Goal: Task Accomplishment & Management: Manage account settings

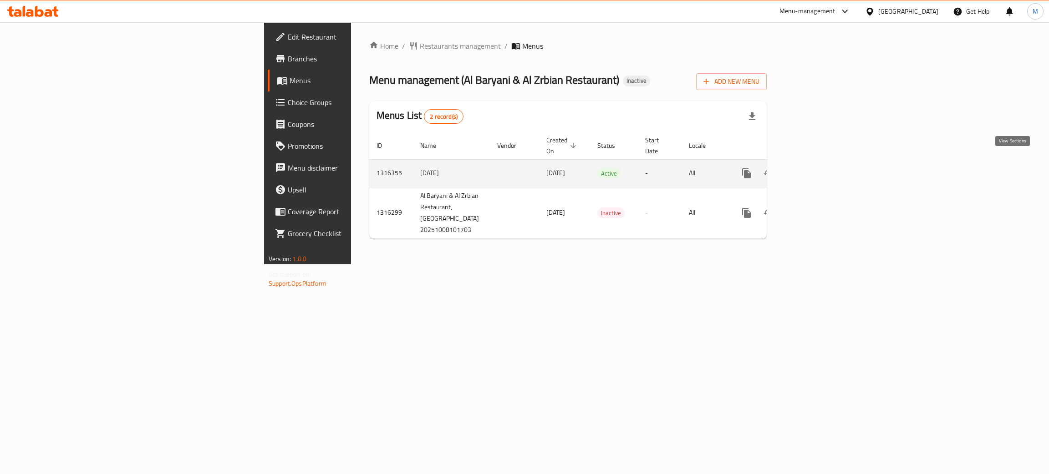
click at [817, 168] on icon "enhanced table" at bounding box center [812, 173] width 11 height 11
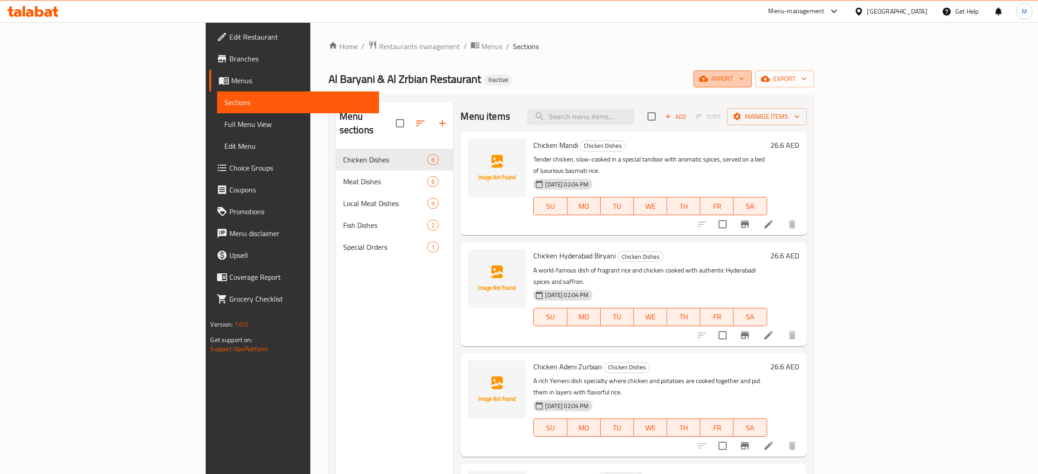
click at [752, 72] on button "import" at bounding box center [723, 79] width 58 height 17
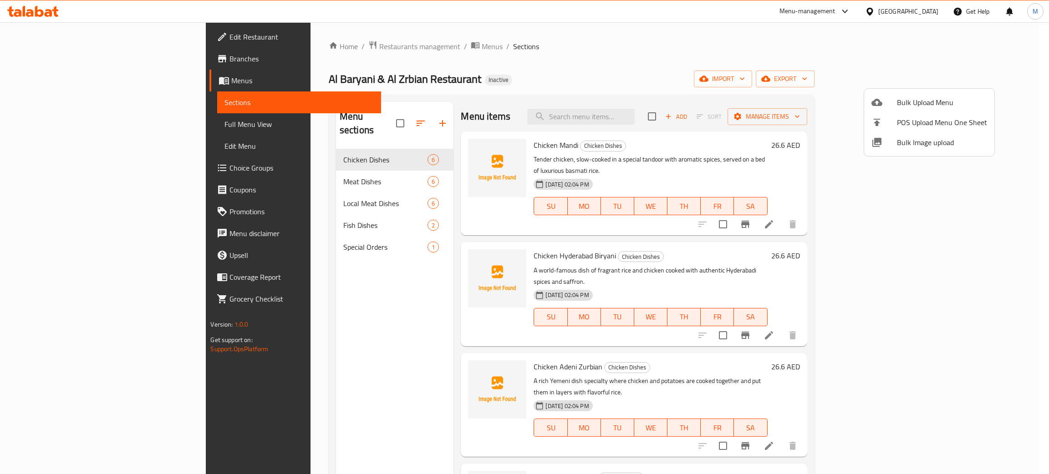
click at [902, 138] on span "Bulk Image upload" at bounding box center [942, 142] width 90 height 11
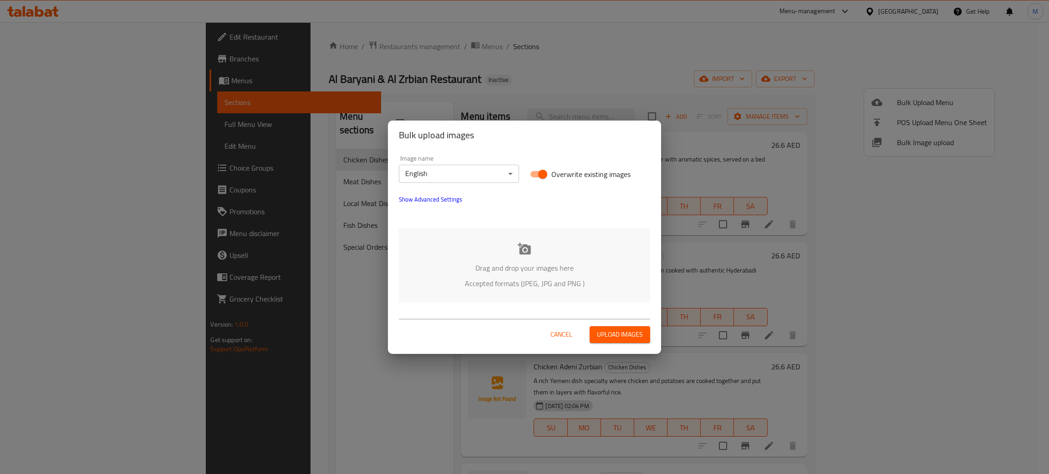
click at [558, 279] on p "Accepted formats (JPEG, JPG and PNG )" at bounding box center [524, 283] width 224 height 11
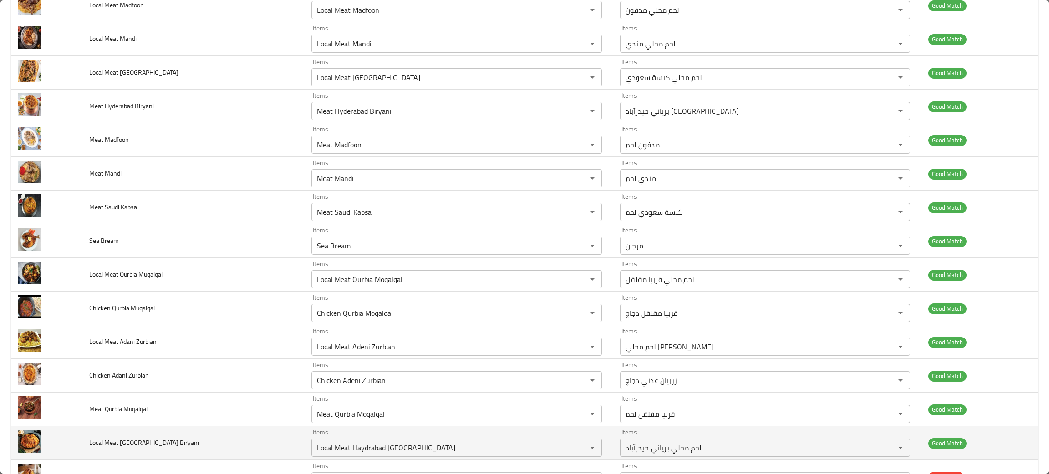
scroll to position [341, 0]
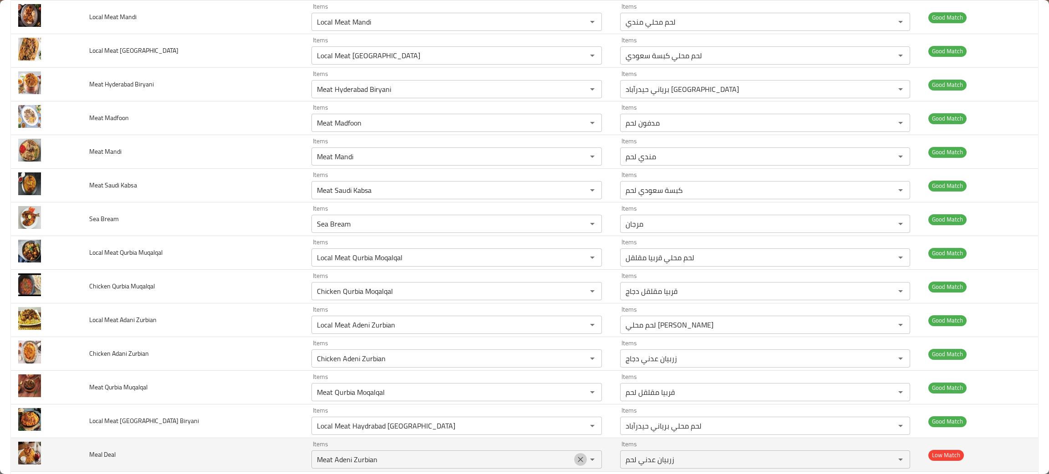
click at [576, 461] on icon "Clear" at bounding box center [580, 459] width 9 height 9
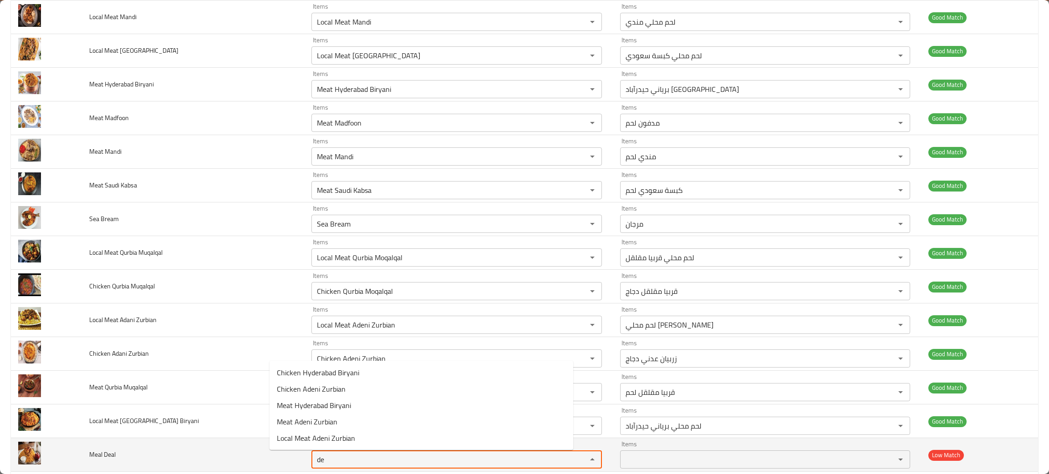
type Deal "dea"
drag, startPoint x: 296, startPoint y: 463, endPoint x: 244, endPoint y: 454, distance: 53.1
click at [244, 454] on tr "Meal Deal Items dea Items Items Items Low Match" at bounding box center [524, 455] width 1027 height 34
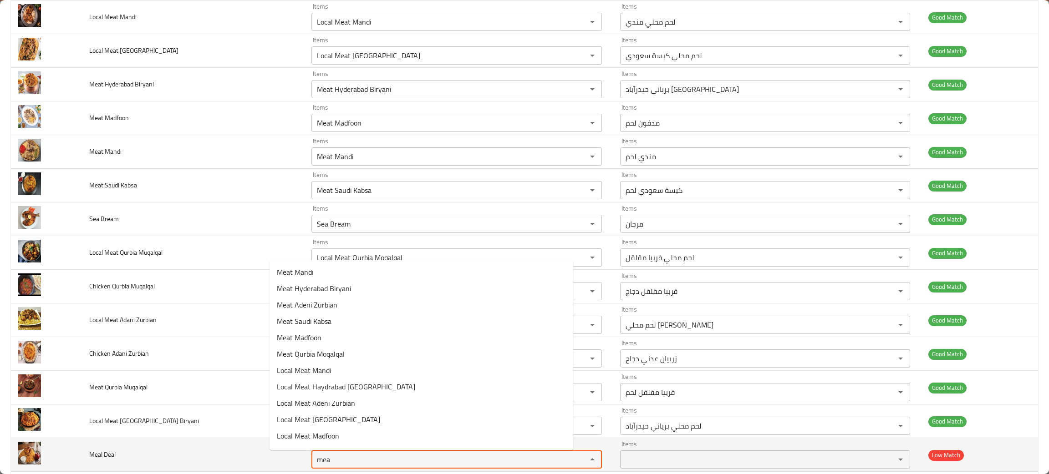
type Deal "mea"
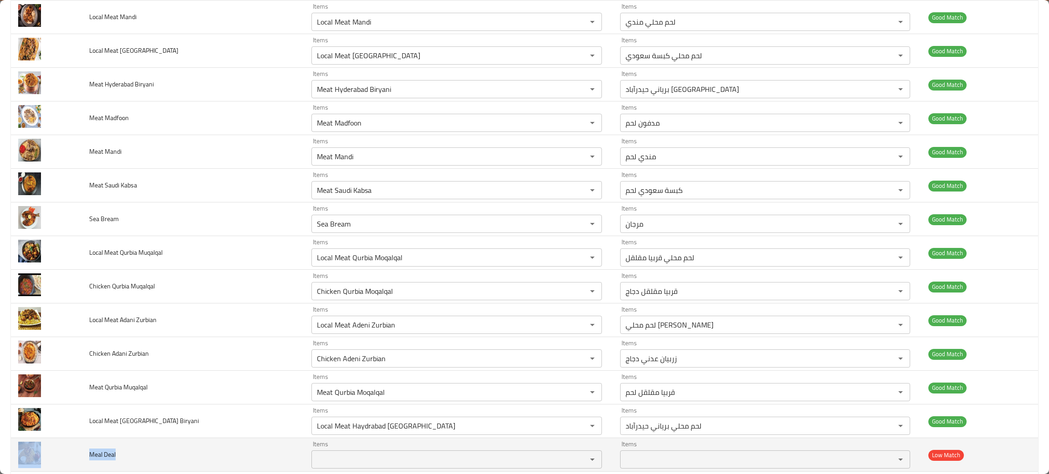
drag, startPoint x: 137, startPoint y: 459, endPoint x: 76, endPoint y: 451, distance: 62.0
click at [76, 451] on tr "Meal Deal Items Items Items Items Low Match" at bounding box center [524, 455] width 1027 height 34
copy tr "Meal Deal"
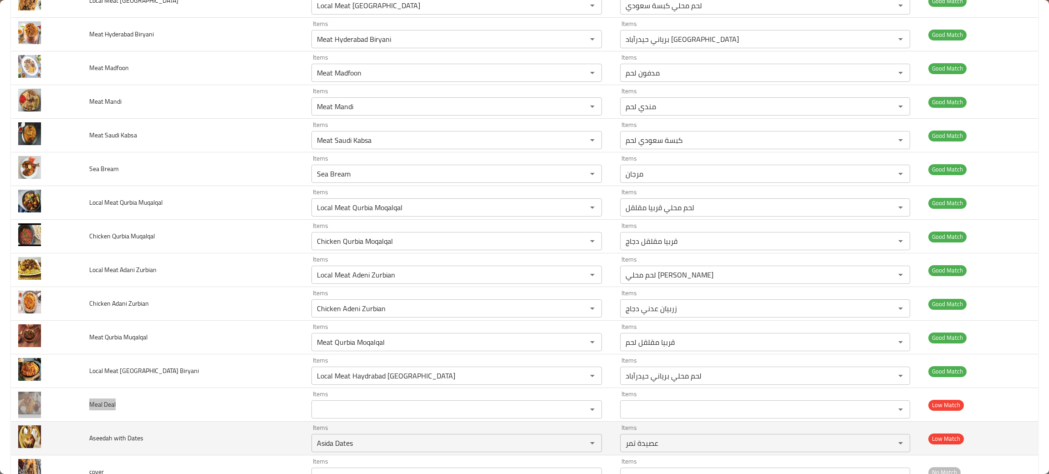
scroll to position [460, 0]
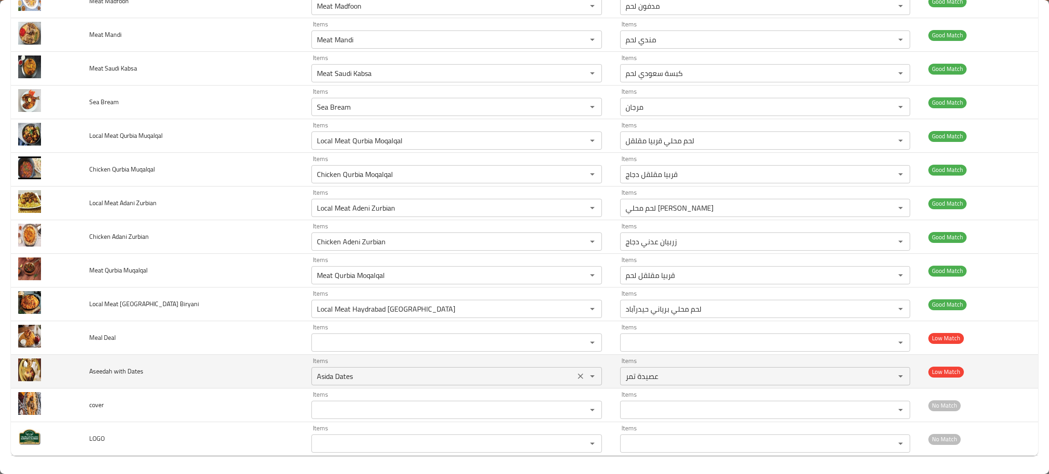
click at [359, 378] on Dates "Asida Dates" at bounding box center [443, 376] width 258 height 13
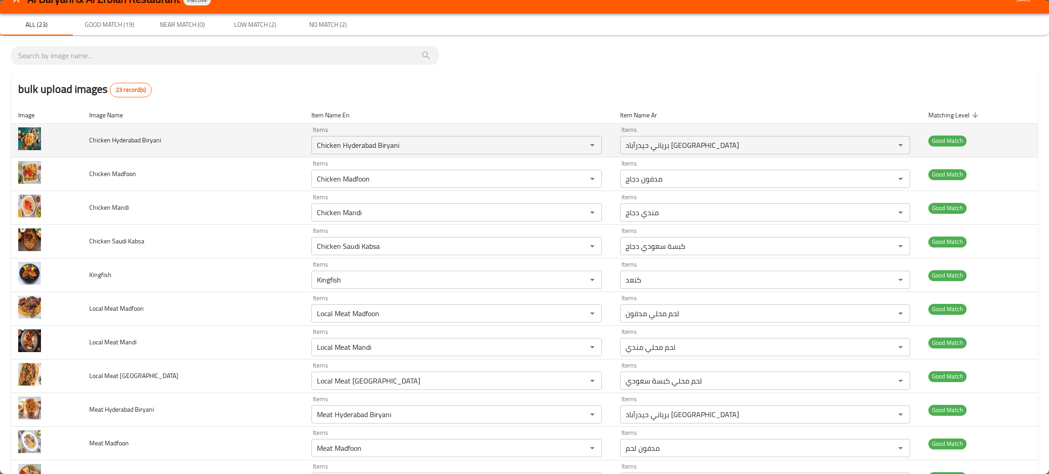
scroll to position [0, 0]
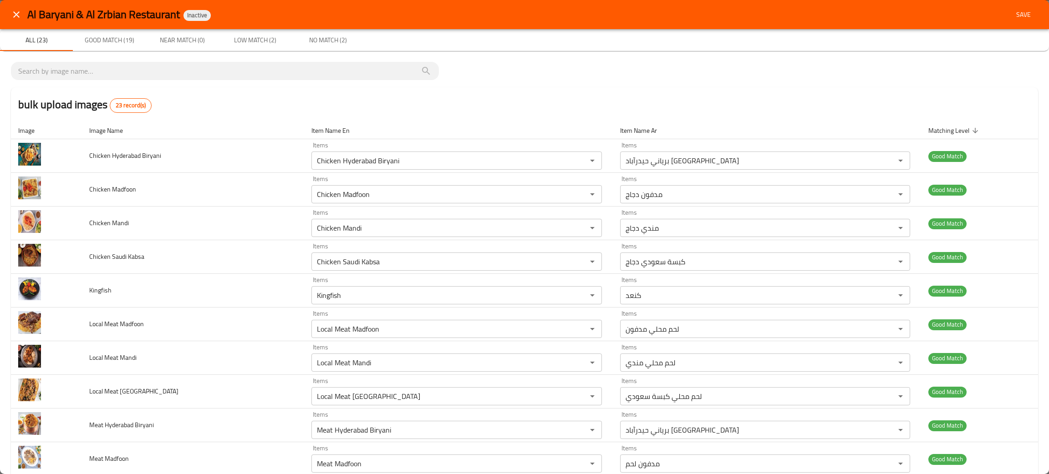
click at [1019, 5] on div "Al Baryani & Al Zrbian Restaurant Inactive Save" at bounding box center [524, 14] width 1049 height 29
click at [1014, 10] on span "Save" at bounding box center [1023, 14] width 22 height 11
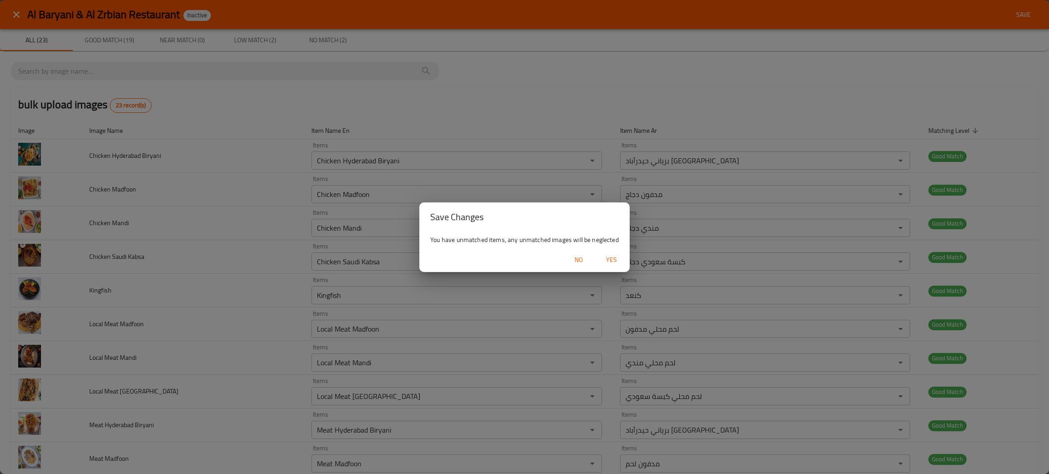
click at [610, 257] on span "Yes" at bounding box center [611, 259] width 22 height 11
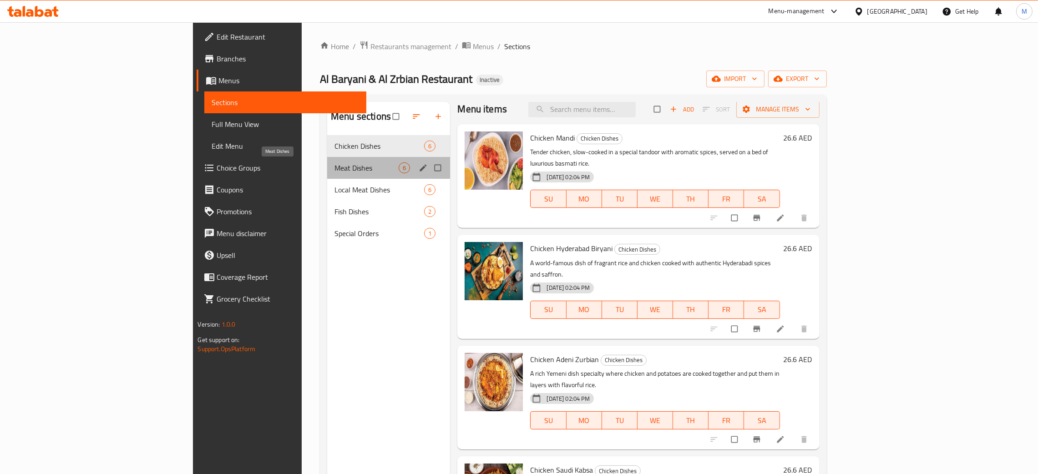
click at [335, 170] on span "Meat Dishes" at bounding box center [367, 167] width 64 height 11
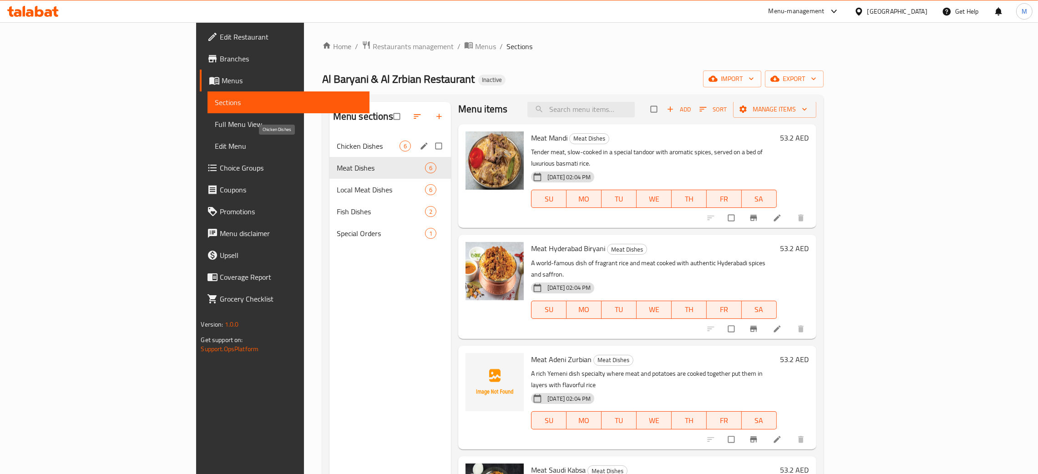
click at [337, 143] on span "Chicken Dishes" at bounding box center [368, 146] width 63 height 11
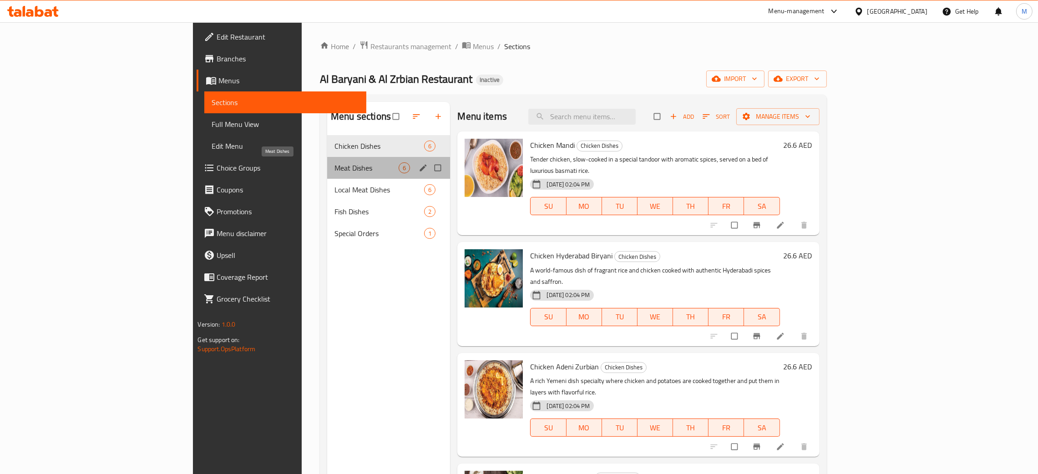
click at [335, 164] on span "Meat Dishes" at bounding box center [367, 167] width 64 height 11
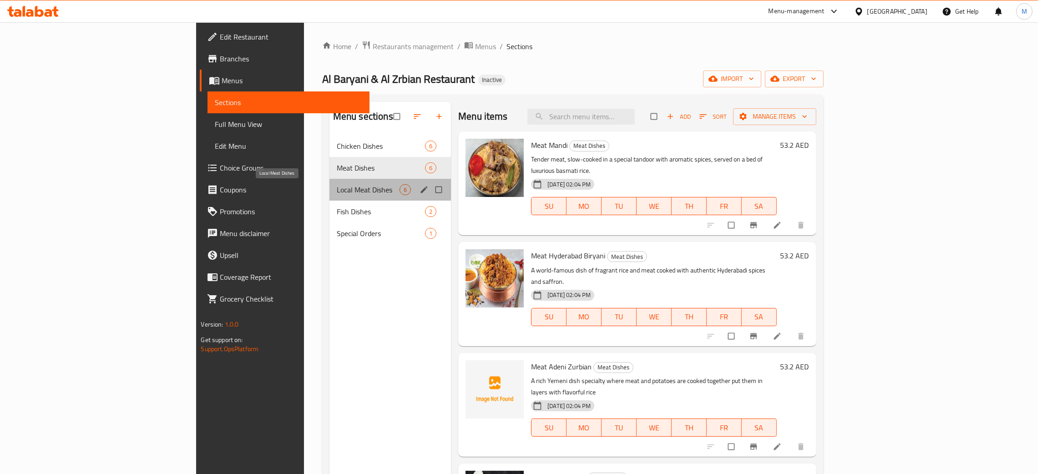
click at [337, 195] on span "Local Meat Dishes" at bounding box center [368, 189] width 63 height 11
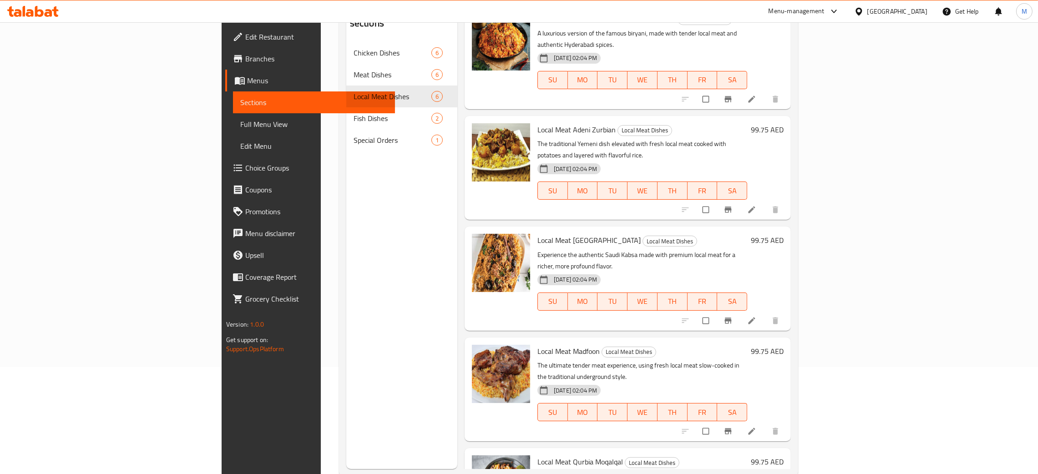
scroll to position [128, 0]
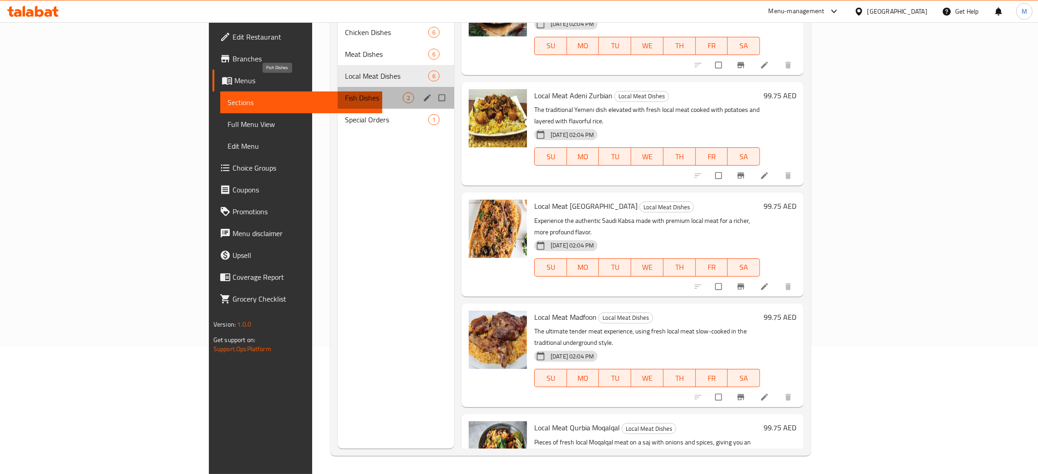
click at [345, 92] on span "Fish Dishes" at bounding box center [374, 97] width 58 height 11
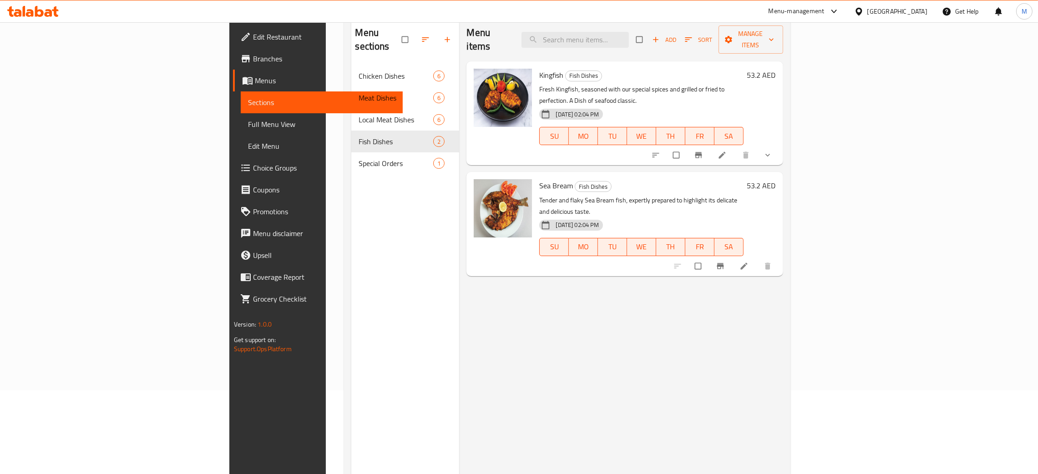
scroll to position [60, 0]
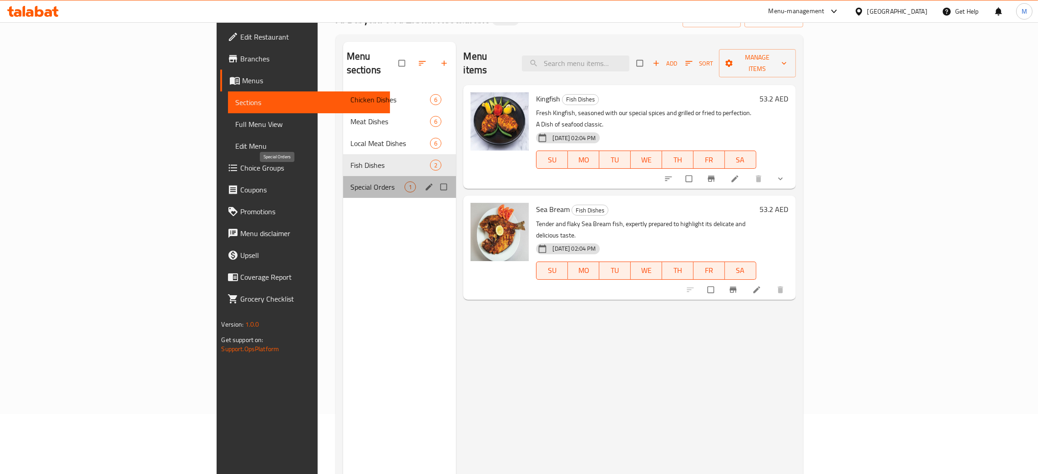
click at [350, 182] on span "Special Orders" at bounding box center [377, 187] width 55 height 11
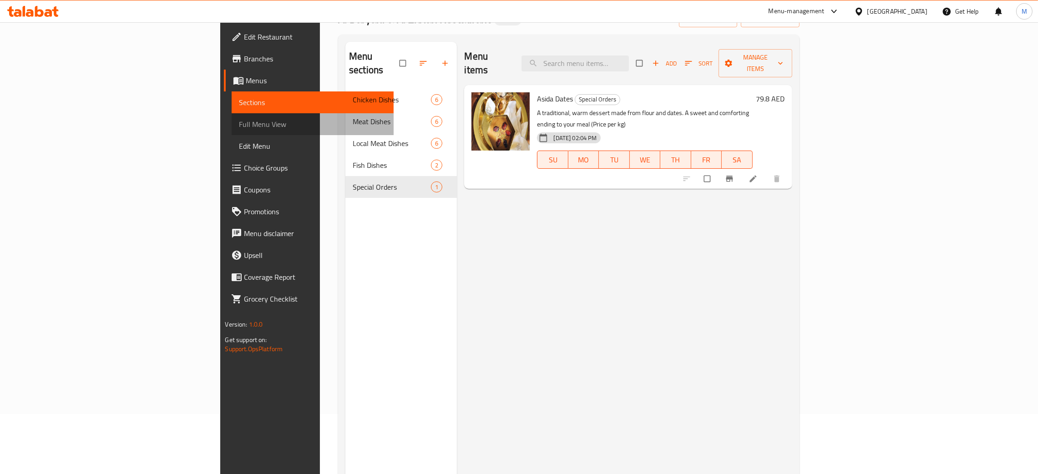
click at [239, 125] on span "Full Menu View" at bounding box center [312, 124] width 147 height 11
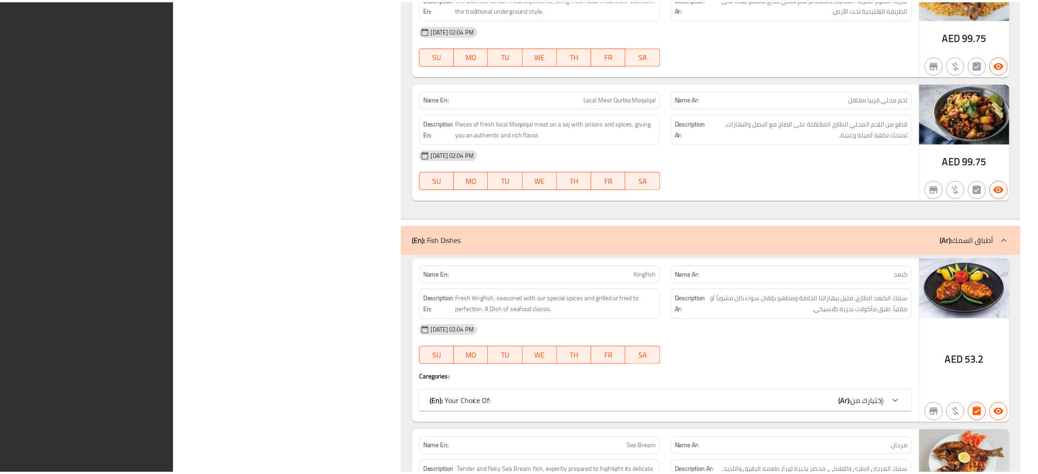
scroll to position [2588, 0]
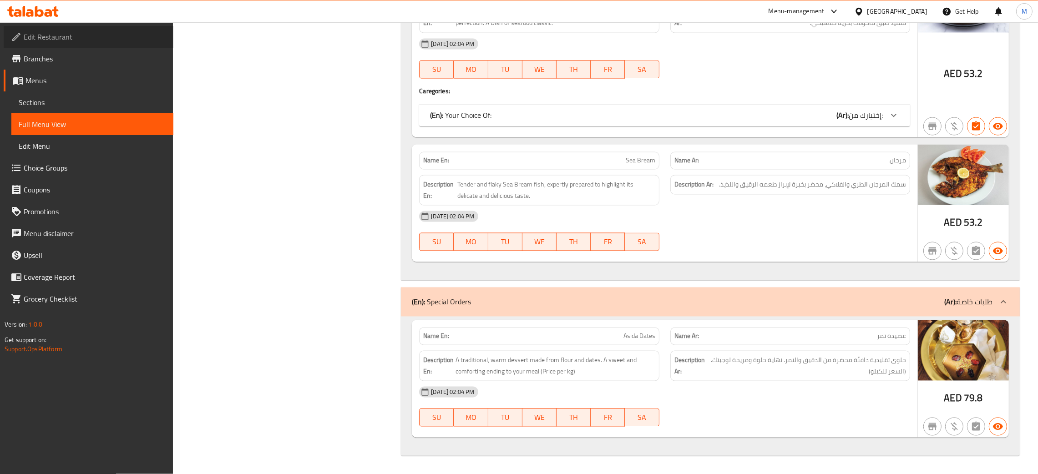
click at [61, 36] on span "Edit Restaurant" at bounding box center [95, 36] width 142 height 11
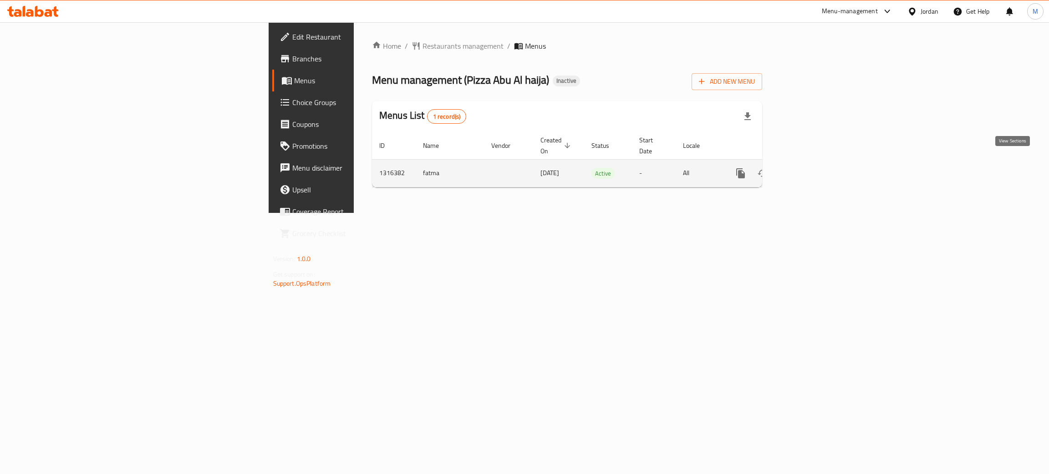
click at [817, 162] on link "enhanced table" at bounding box center [806, 173] width 22 height 22
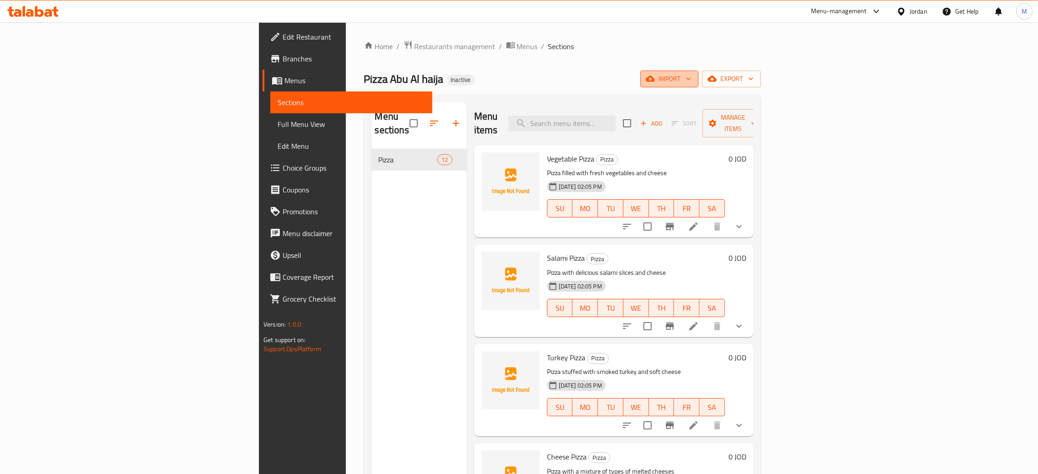
click at [691, 81] on span "import" at bounding box center [670, 78] width 44 height 11
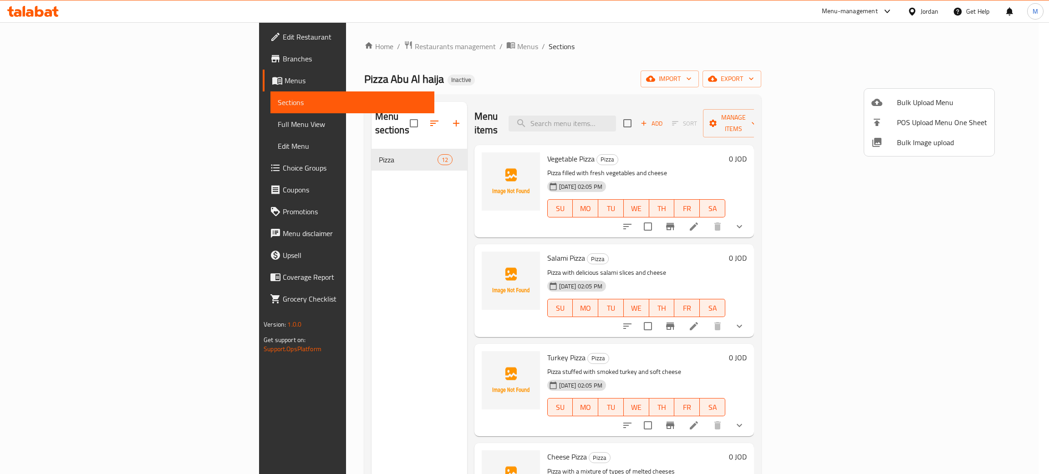
click at [905, 137] on span "Bulk Image upload" at bounding box center [942, 142] width 90 height 11
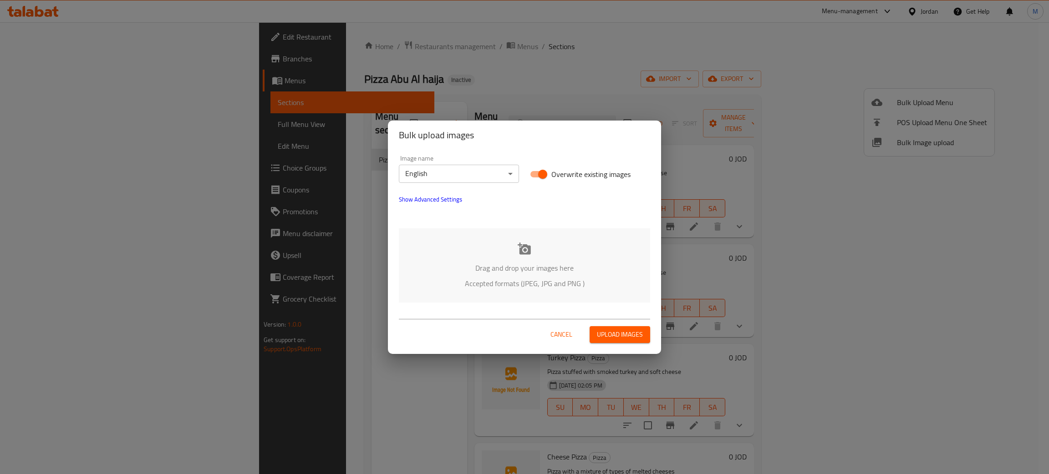
click at [550, 269] on p "Drag and drop your images here" at bounding box center [524, 268] width 224 height 11
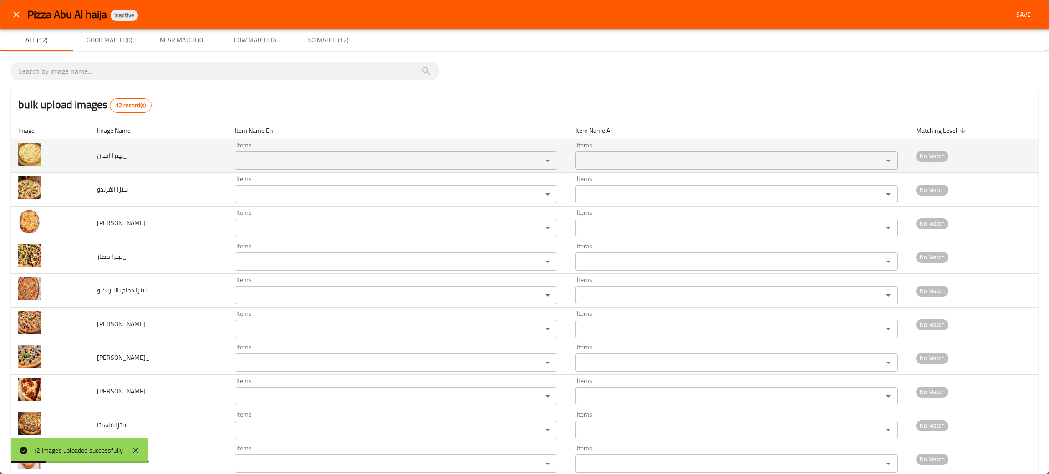
click at [278, 154] on div "Items" at bounding box center [396, 161] width 322 height 18
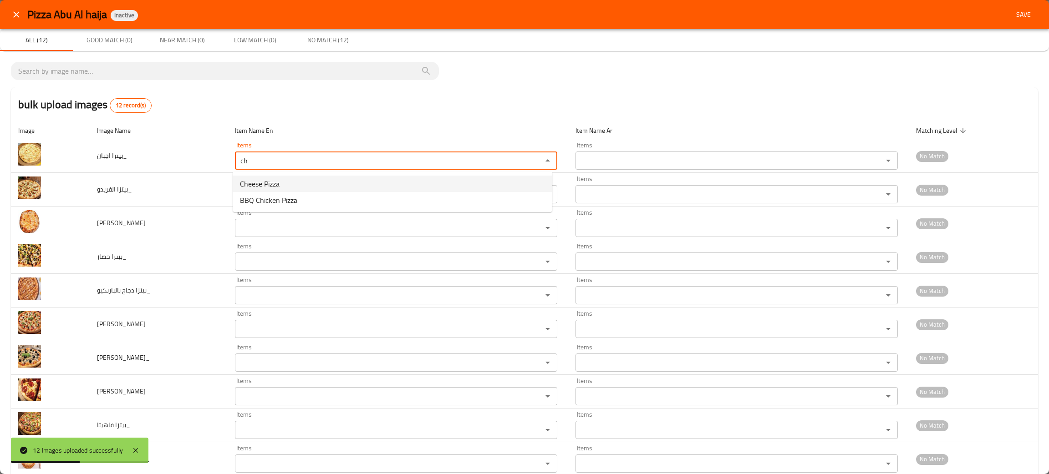
click at [252, 180] on span "Cheese Pizza" at bounding box center [260, 183] width 40 height 11
type اجبان_ "Cheese Pizza"
type اجبان_-ar "بيتزا اجبان"
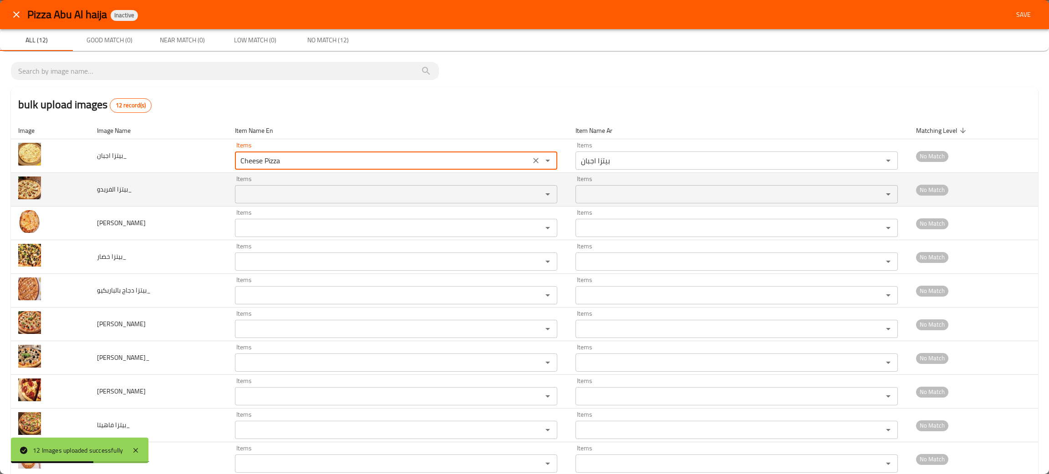
type اجبان_ "Cheese Pizza"
click at [262, 192] on الفريدو_ "Items" at bounding box center [383, 194] width 290 height 13
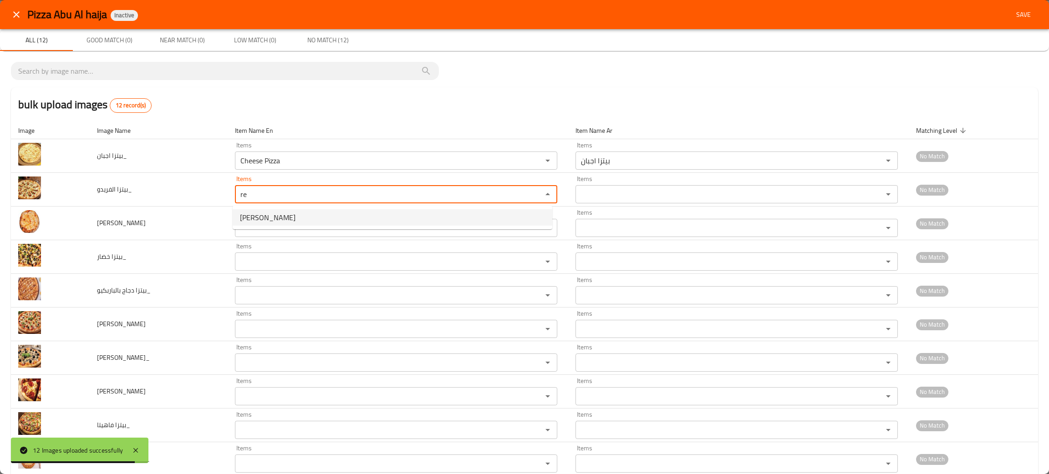
click at [258, 220] on span "[PERSON_NAME]" at bounding box center [268, 217] width 56 height 11
type الفريدو_ "[PERSON_NAME]"
type الفريدو_-ar "بيتزا الفريدو"
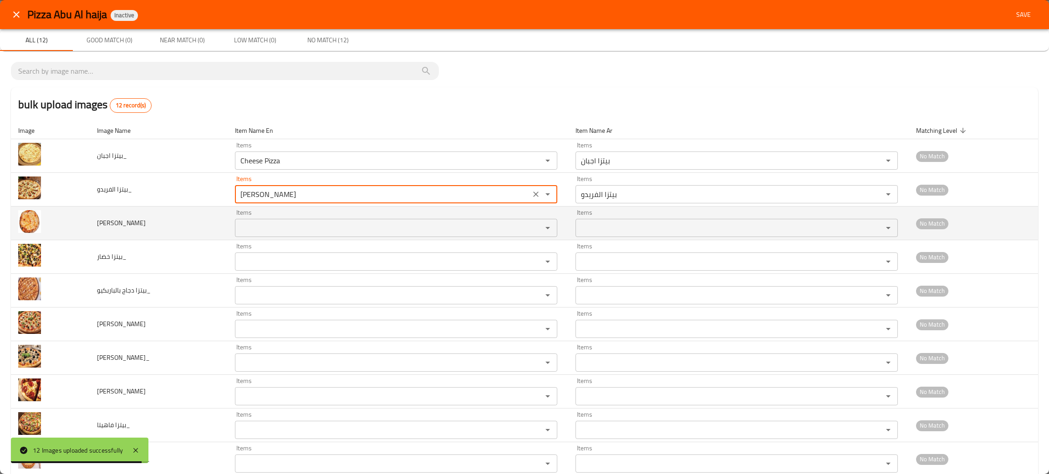
type الفريدو_ "[PERSON_NAME]"
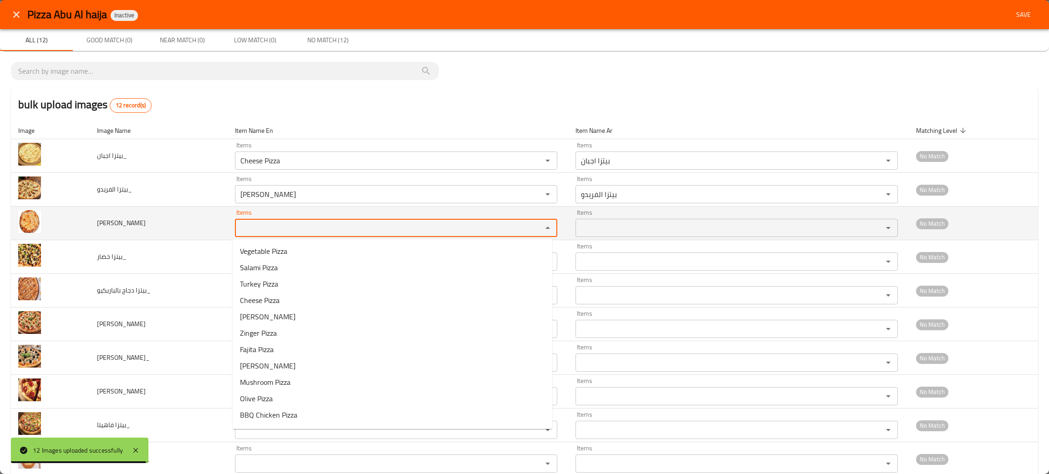
click at [256, 223] on تيركي "Items" at bounding box center [383, 228] width 290 height 13
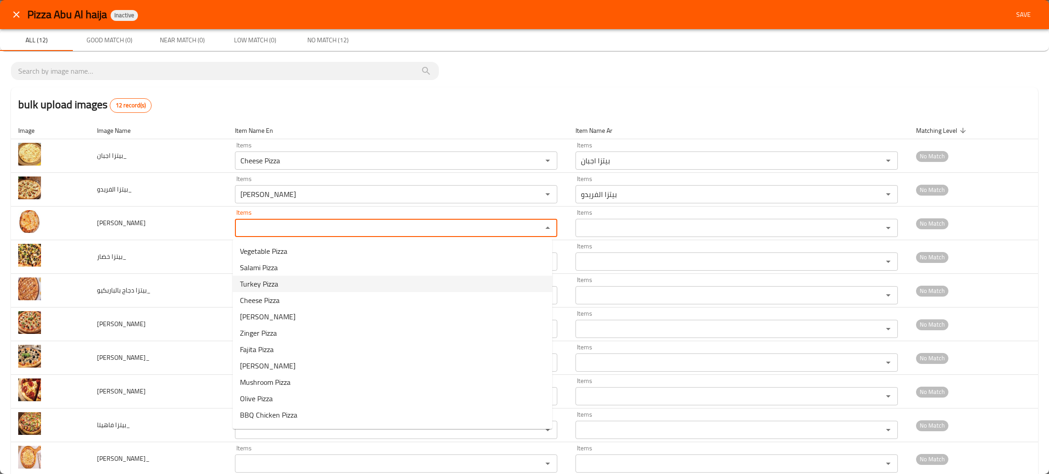
click at [256, 283] on span "Turkey Pizza" at bounding box center [259, 284] width 38 height 11
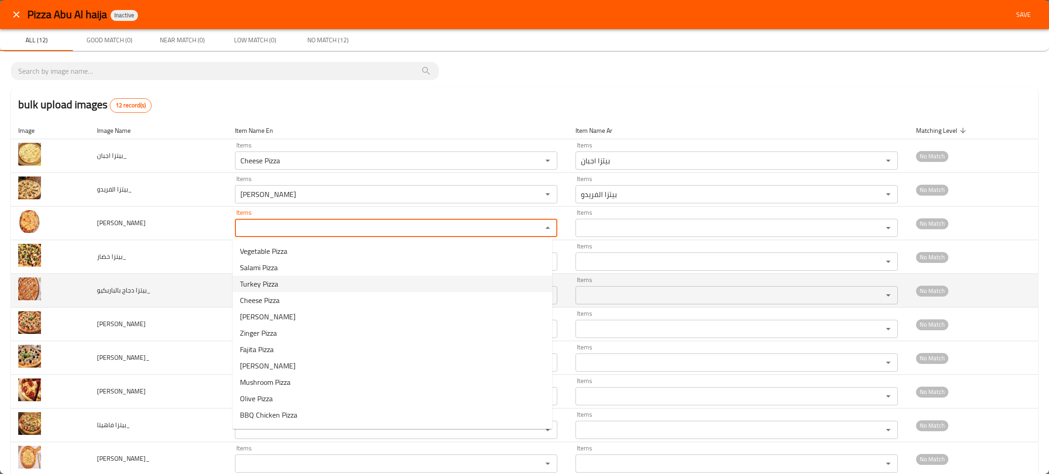
type تيركي "Turkey Pizza"
type تيركي-ar "بيتزا تيركي"
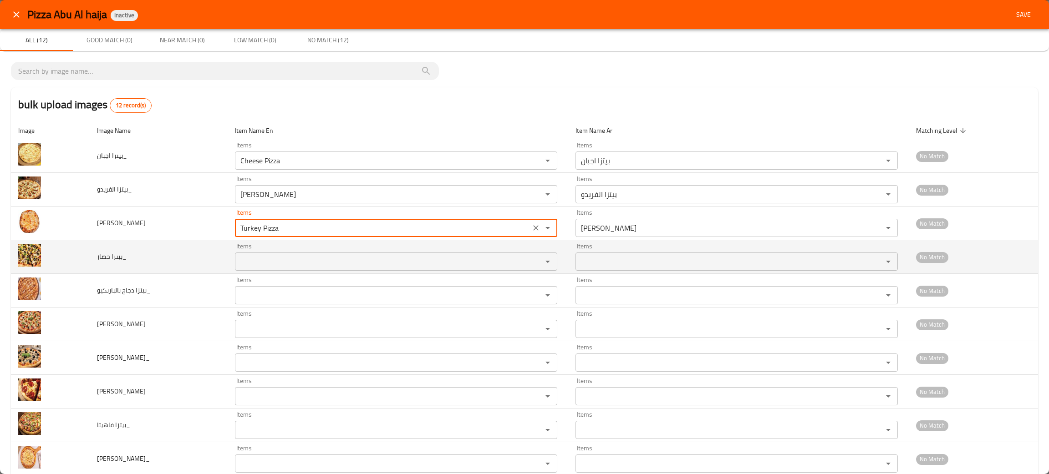
click at [266, 255] on div "Items" at bounding box center [396, 262] width 322 height 18
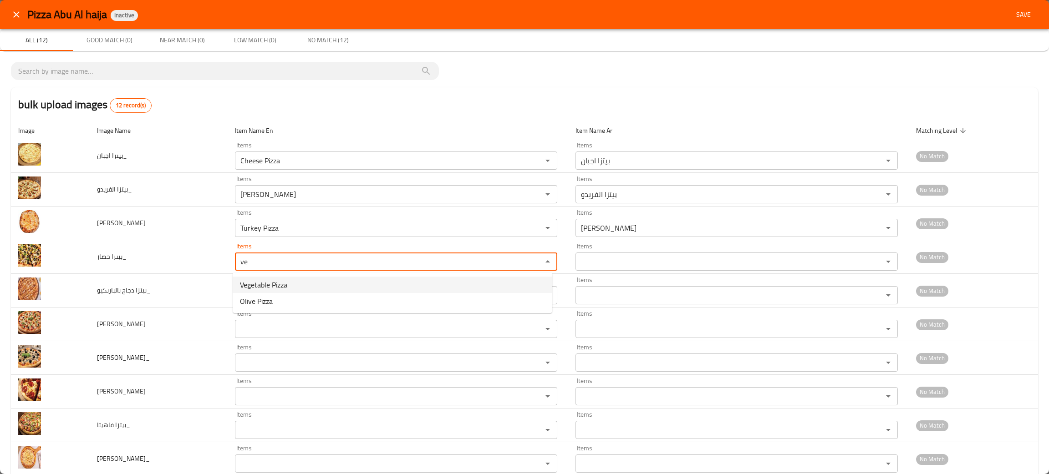
click at [264, 281] on span "Vegetable Pizza" at bounding box center [263, 284] width 47 height 11
type خضار_ "Vegetable Pizza"
type خضار_-ar "بيتزا خضار"
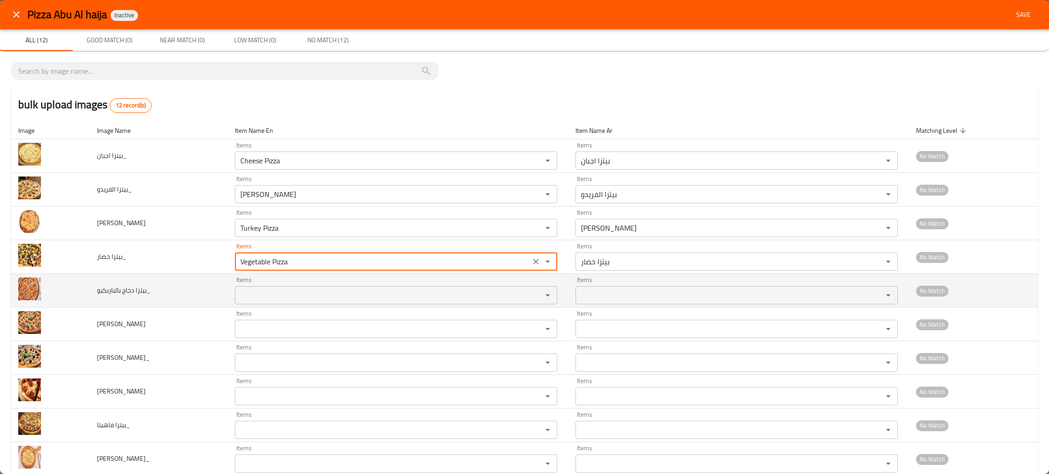
type خضار_ "Vegetable Pizza"
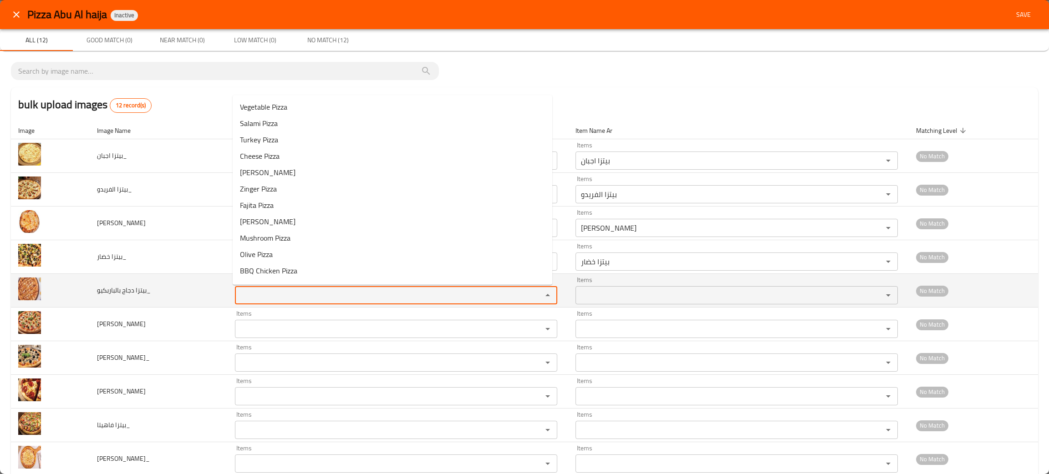
click at [249, 293] on بالباربكيو_ "Items" at bounding box center [383, 295] width 290 height 13
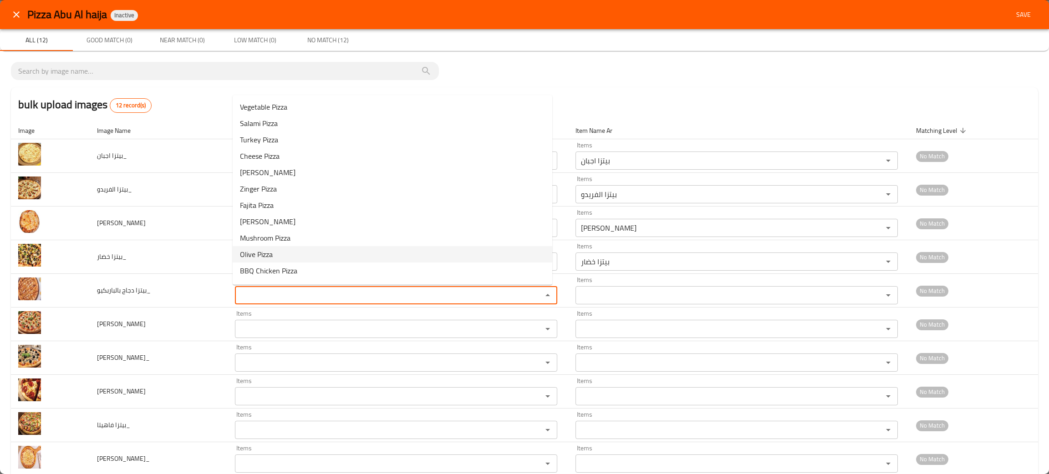
scroll to position [13, 0]
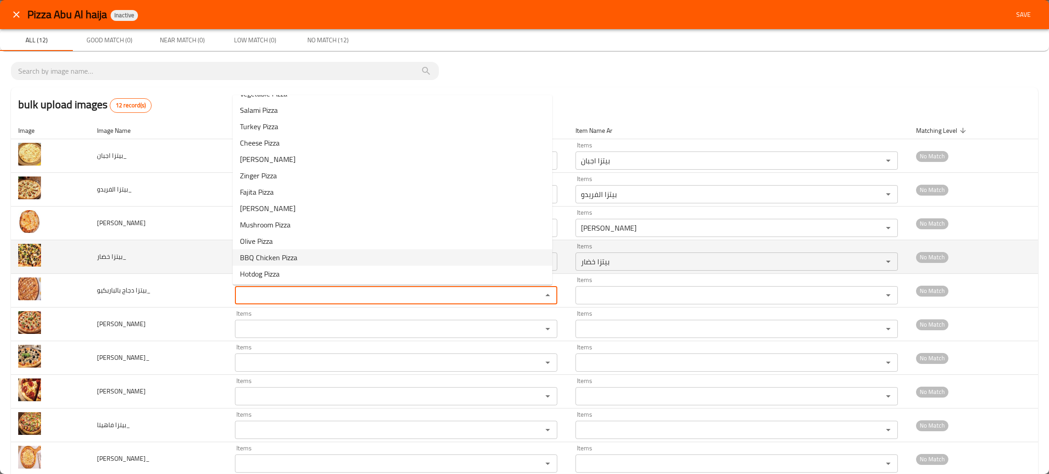
click at [294, 254] on span "BBQ Chicken Pizza" at bounding box center [268, 257] width 57 height 11
type بالباربكيو_ "BBQ Chicken Pizza"
type بالباربكيو_-ar "بيتزا دجاج بالباربكيو"
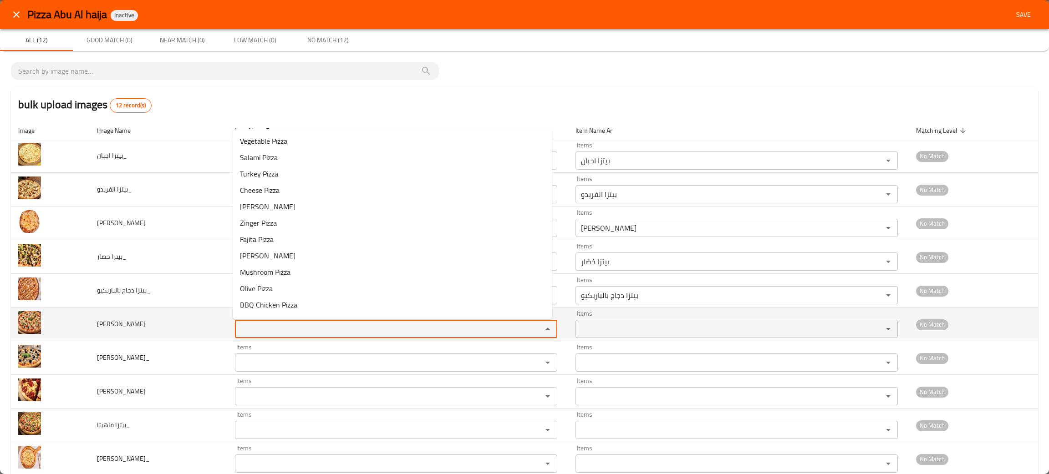
click at [266, 330] on زنجر "Items" at bounding box center [383, 329] width 290 height 13
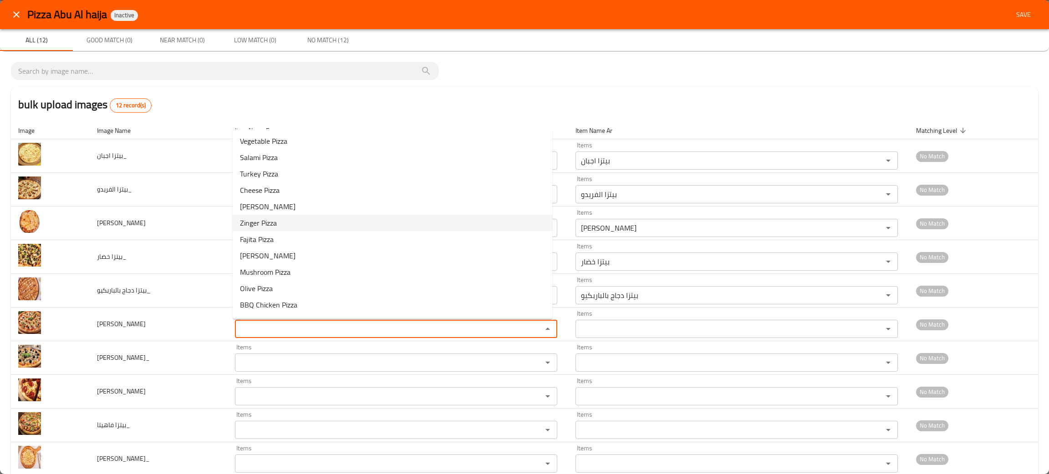
click at [263, 221] on span "Zinger Pizza" at bounding box center [258, 223] width 37 height 11
type زنجر "Zinger Pizza"
type زنجر-ar "بيتزا زنجر"
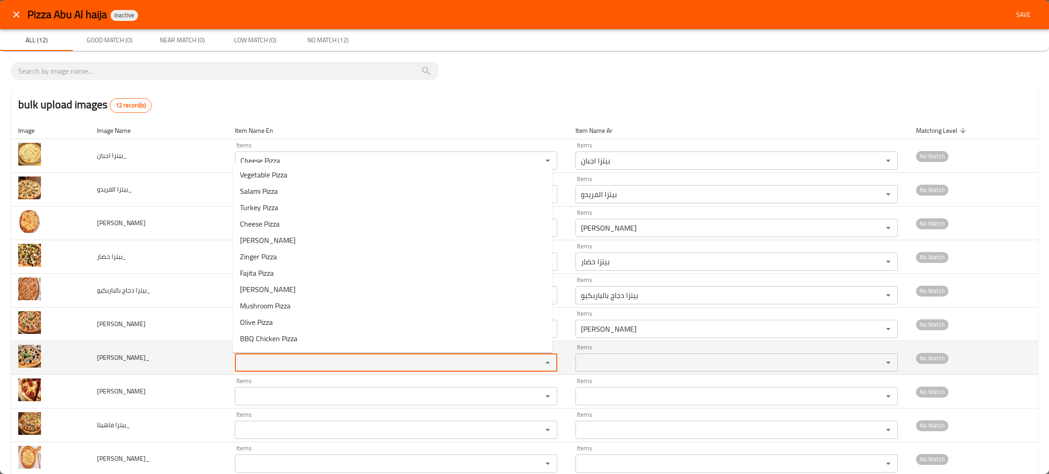
click at [279, 359] on زيتون_ "Items" at bounding box center [383, 362] width 290 height 13
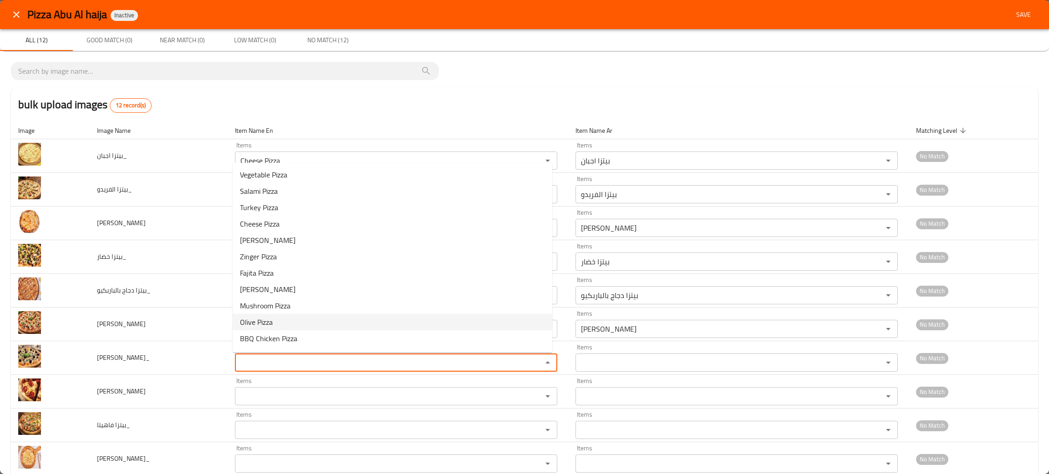
click at [264, 319] on span "Olive Pizza" at bounding box center [256, 322] width 33 height 11
type زيتون_ "Olive Pizza"
type زيتون_-ar "بيتزا زيتون"
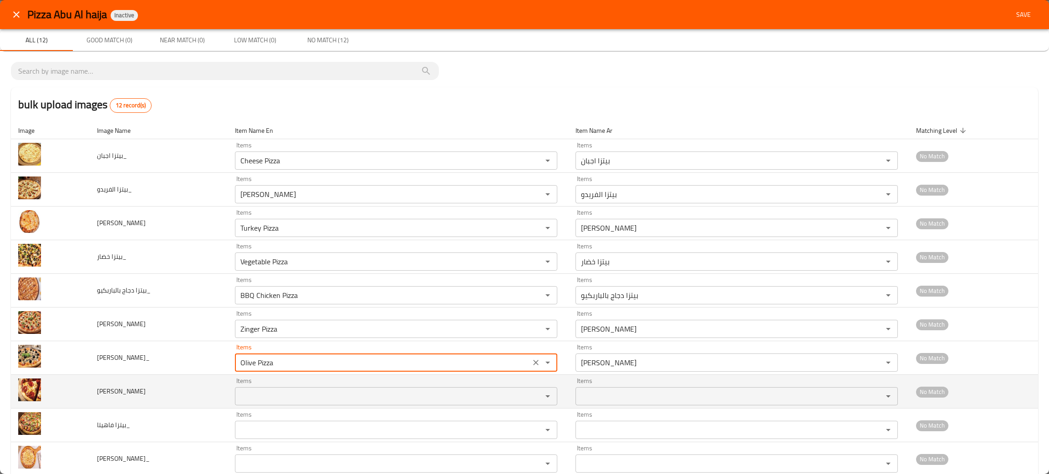
click at [261, 405] on div "Items" at bounding box center [396, 396] width 322 height 18
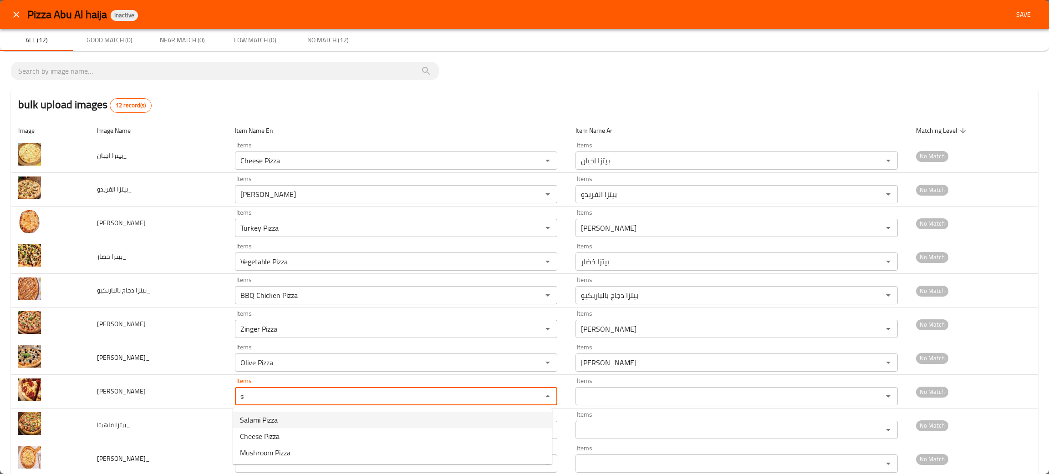
click at [271, 415] on span "Salami Pizza" at bounding box center [259, 420] width 38 height 11
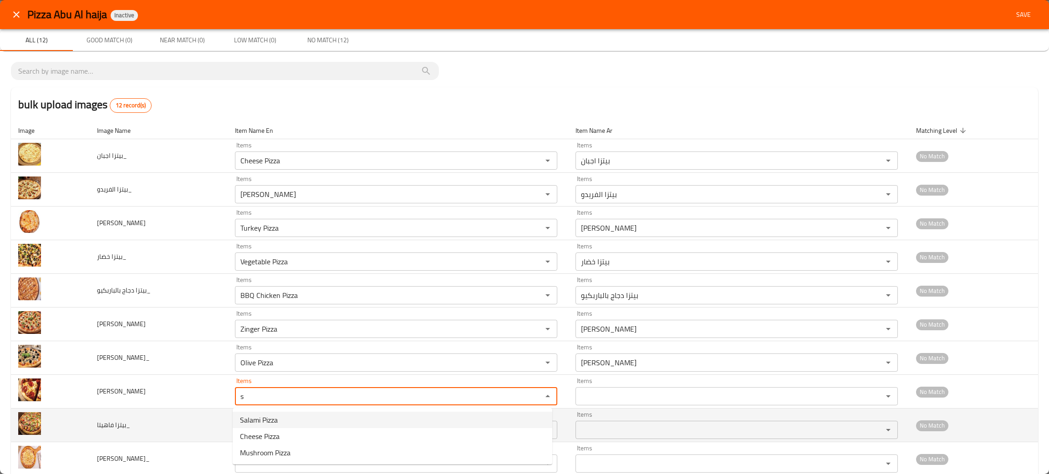
type سلامي "Salami Pizza"
type سلامي-ar "بيتزا سلامي"
type سلامي "Salami Pizza"
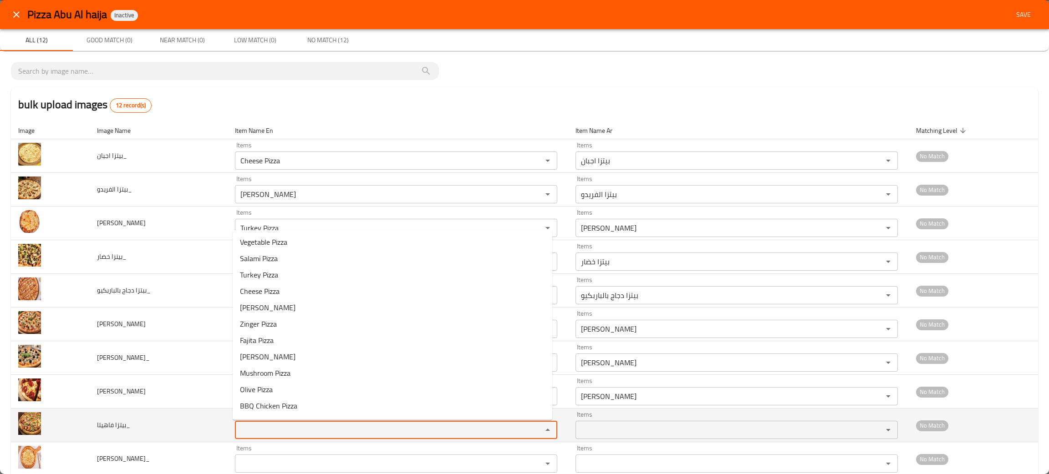
click at [271, 428] on فاهيتا_ "Items" at bounding box center [383, 430] width 290 height 13
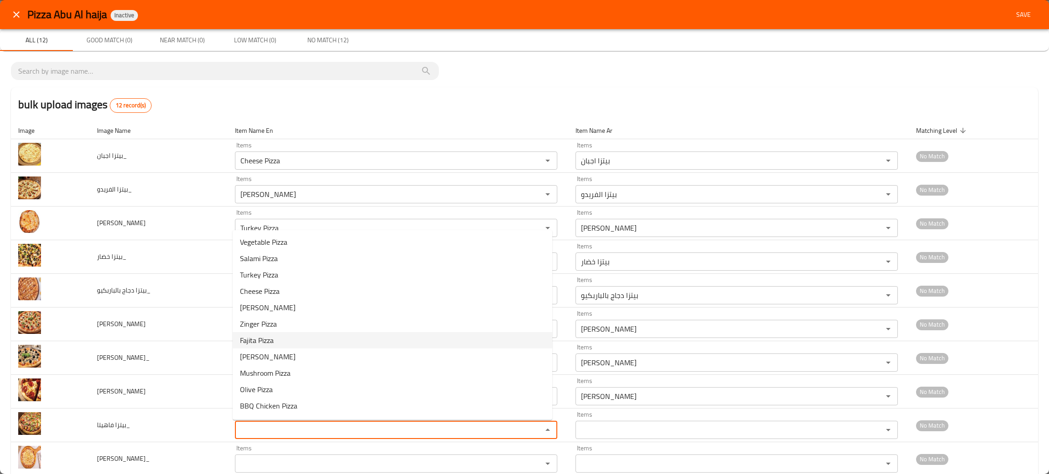
click at [258, 335] on span "Fajita Pizza" at bounding box center [257, 340] width 34 height 11
type فاهيتا_ "Fajita Pizza"
type فاهيتا_-ar "بيتزا فاهيتا"
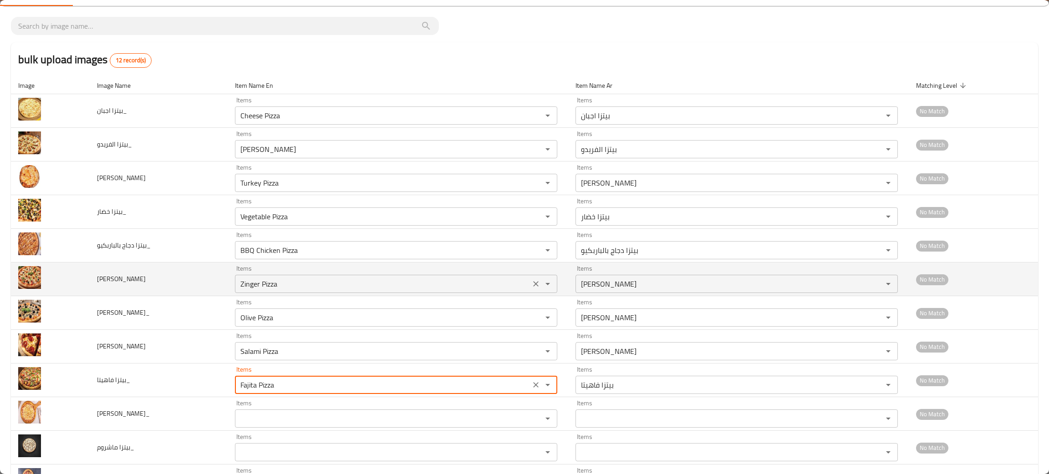
scroll to position [68, 0]
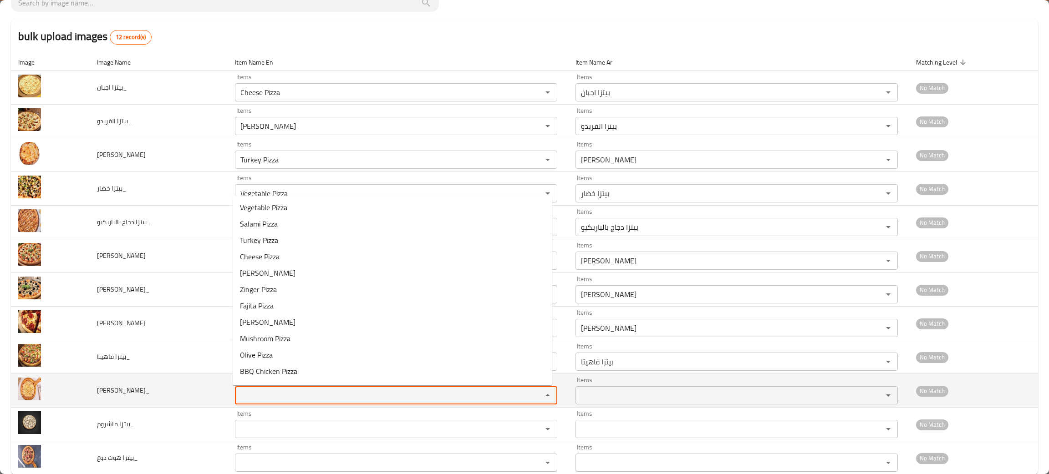
click at [257, 395] on مارغريتا_ "Items" at bounding box center [383, 395] width 290 height 13
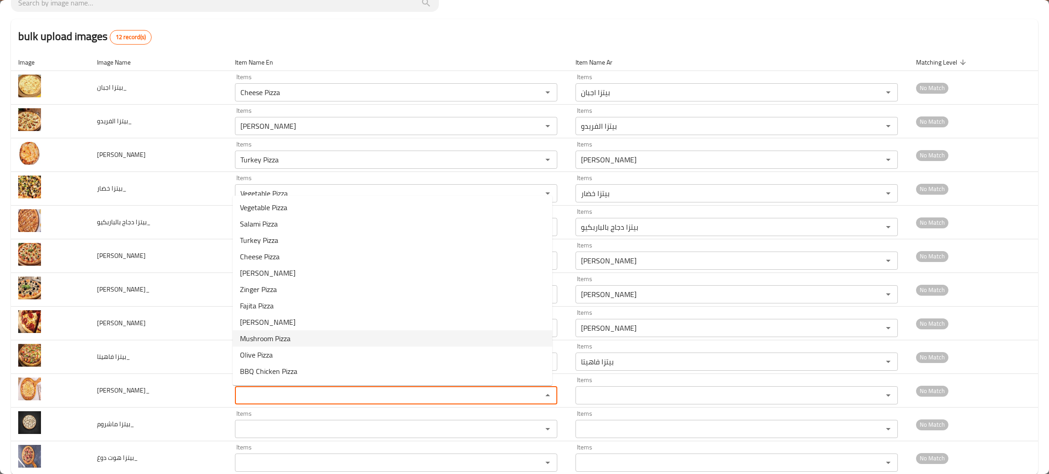
scroll to position [13, 0]
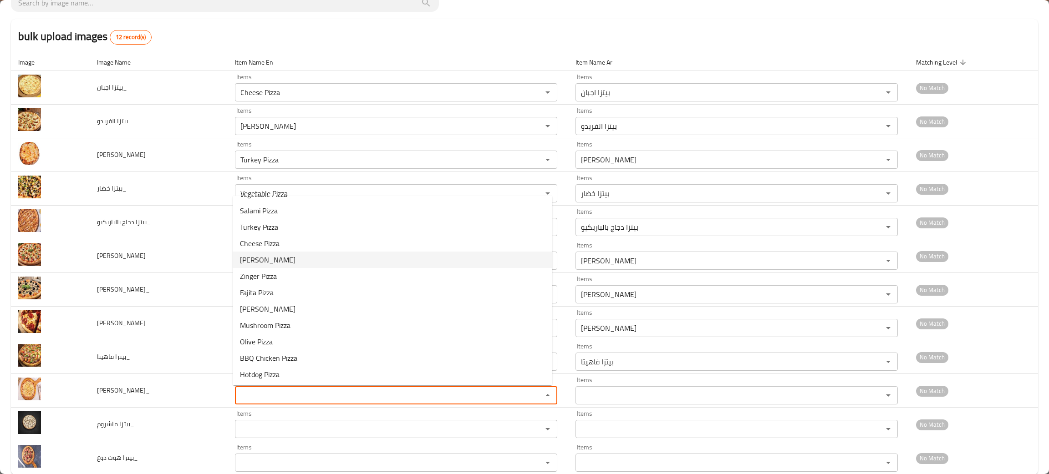
click at [277, 259] on span "Margherita Pizza" at bounding box center [268, 259] width 56 height 11
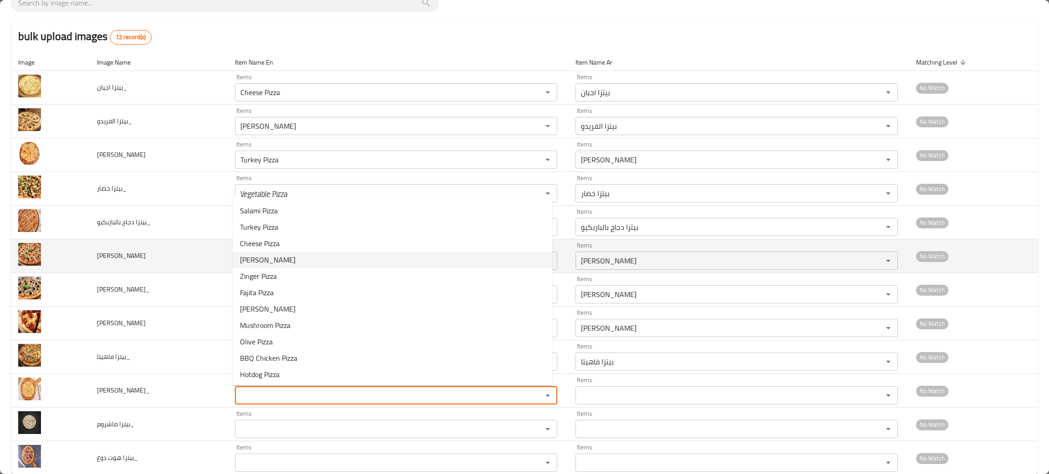
type مارغريتا_ "Margherita Pizza"
type مارغريتا_-ar "بيتزا مارغريتا"
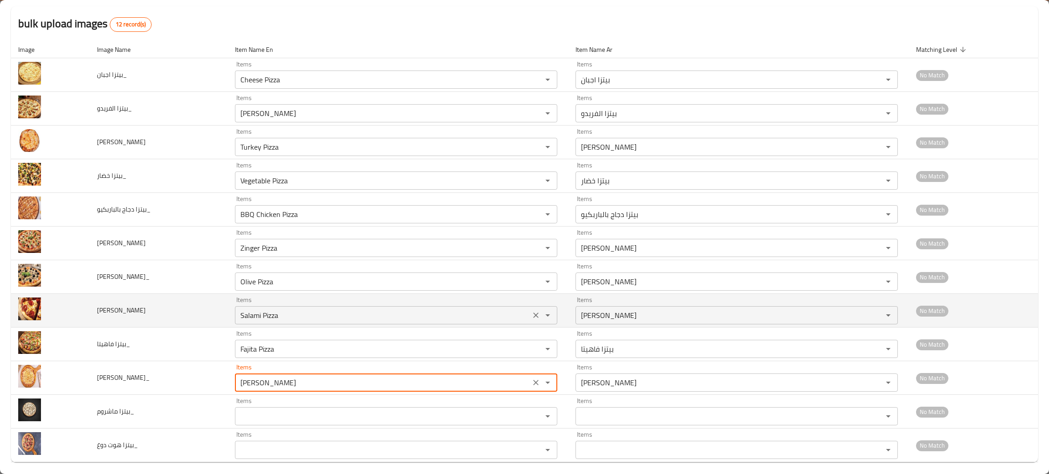
scroll to position [88, 0]
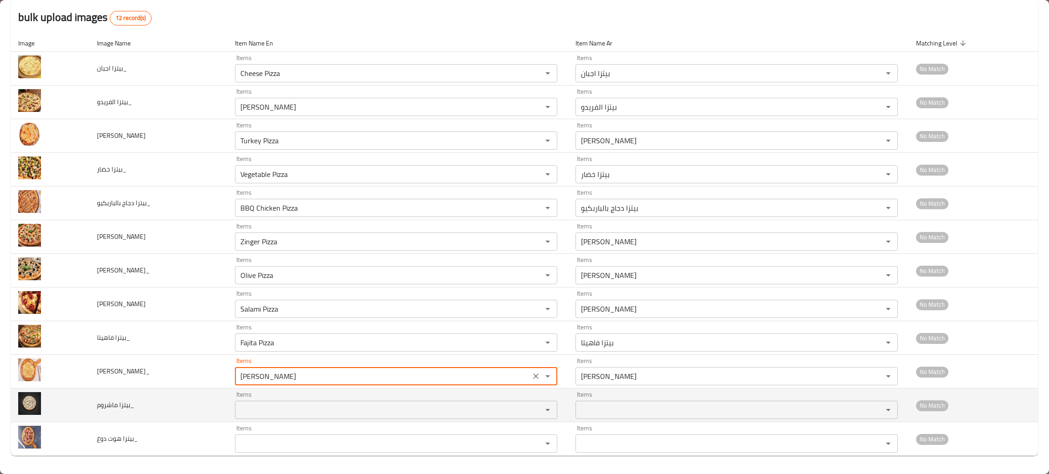
click at [278, 410] on ماشروم_ "Items" at bounding box center [383, 410] width 290 height 13
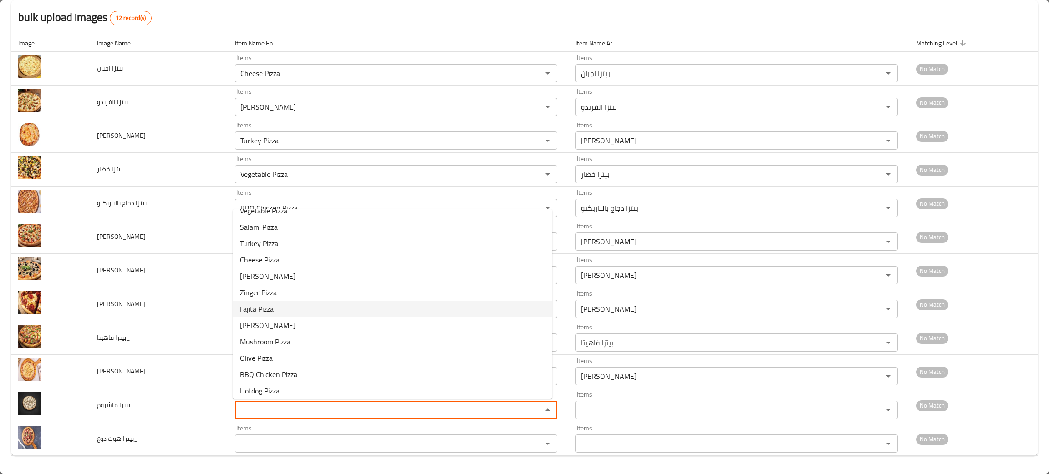
scroll to position [13, 0]
click at [304, 335] on ماشروم_-option-8 "Mushroom Pizza" at bounding box center [393, 339] width 320 height 16
type ماشروم_ "Mushroom Pizza"
type ماشروم_-ar "بيتزا ماشروم"
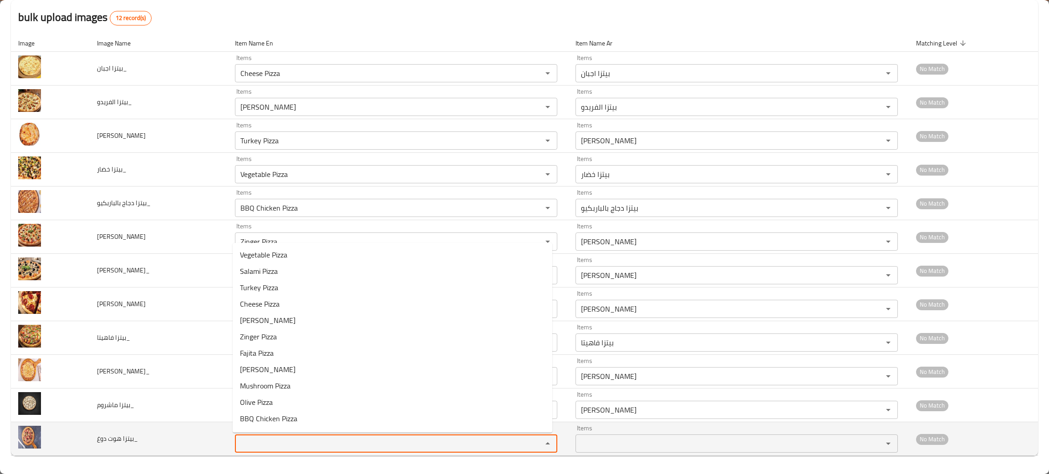
click at [289, 438] on دوغ_ "Items" at bounding box center [383, 443] width 290 height 13
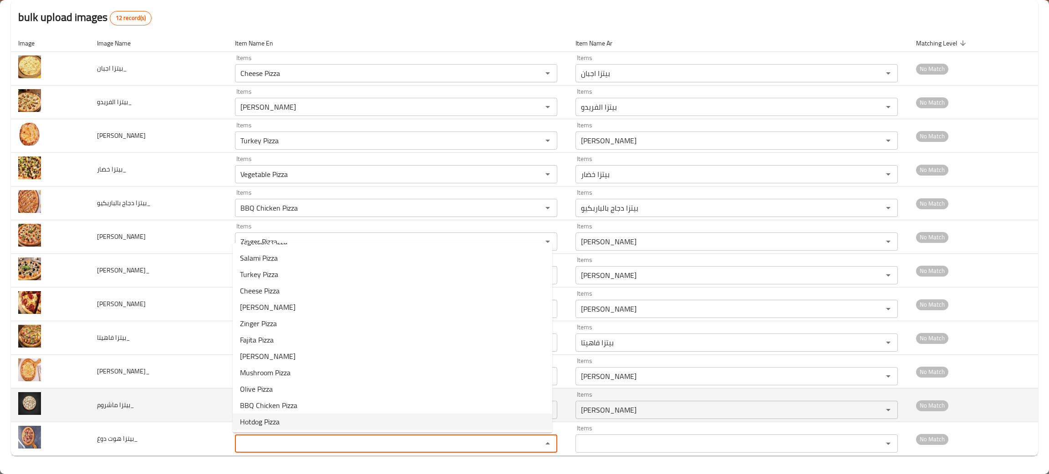
click at [256, 416] on span "Hotdog Pizza" at bounding box center [260, 421] width 40 height 11
type دوغ_ "Hotdog Pizza"
type دوغ_-ar "بيتزا هوت دوغ"
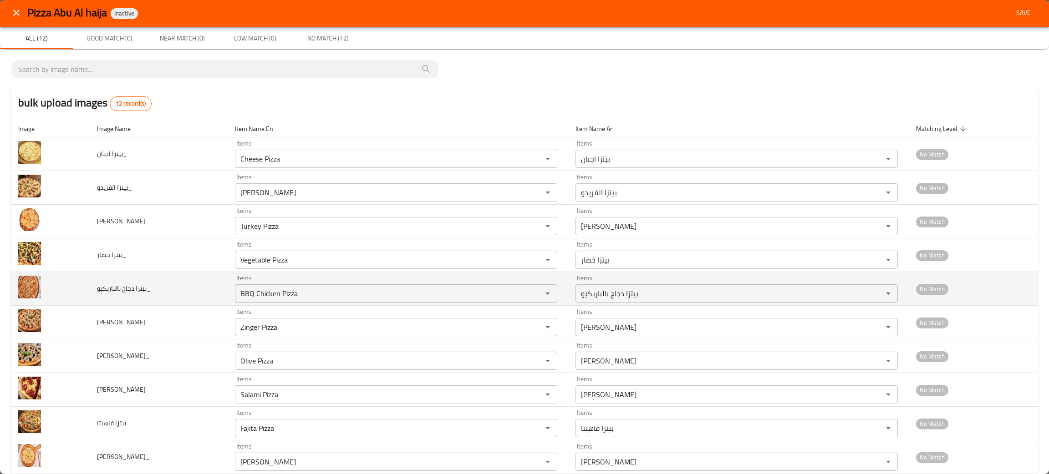
scroll to position [0, 0]
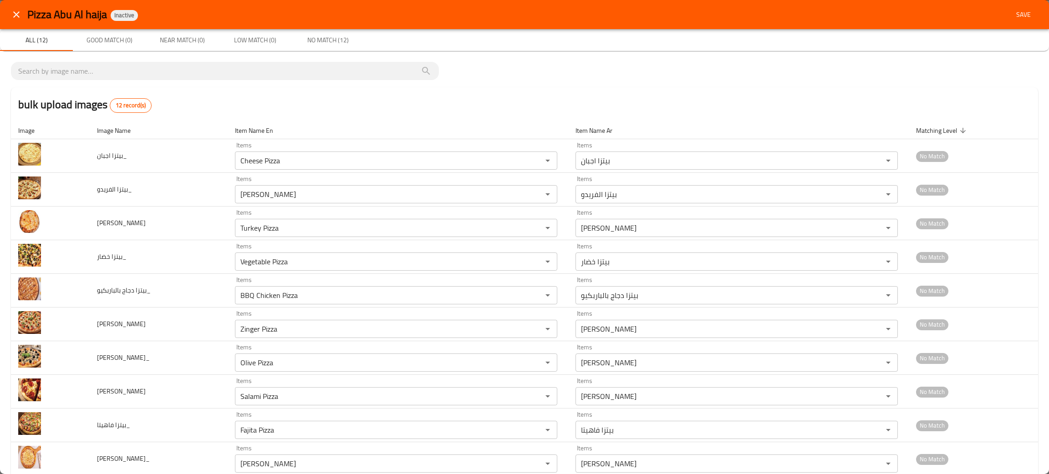
click at [1014, 14] on span "Save" at bounding box center [1023, 14] width 22 height 11
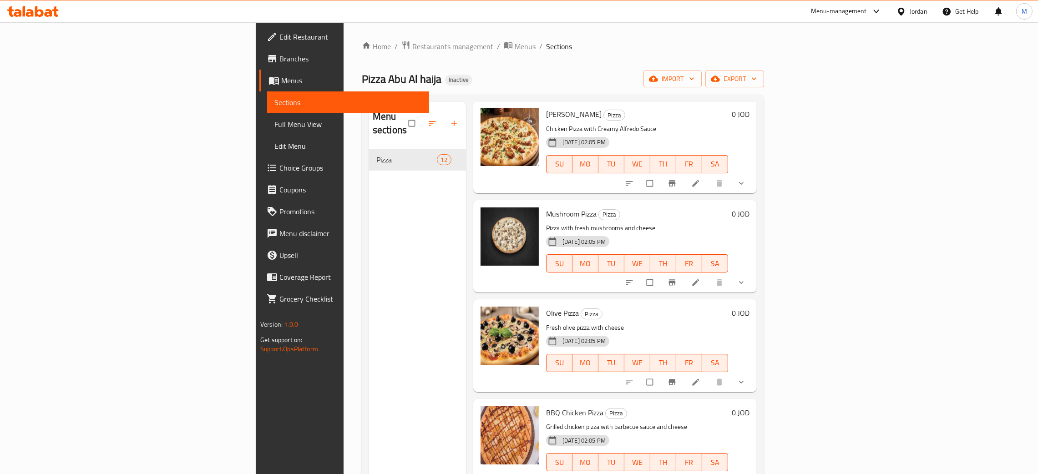
click at [274, 122] on span "Full Menu View" at bounding box center [347, 124] width 147 height 11
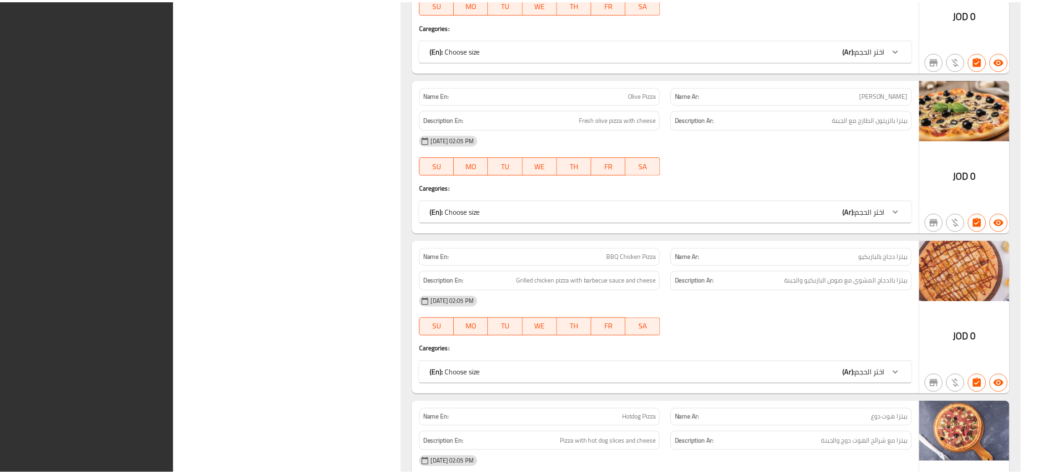
scroll to position [1652, 0]
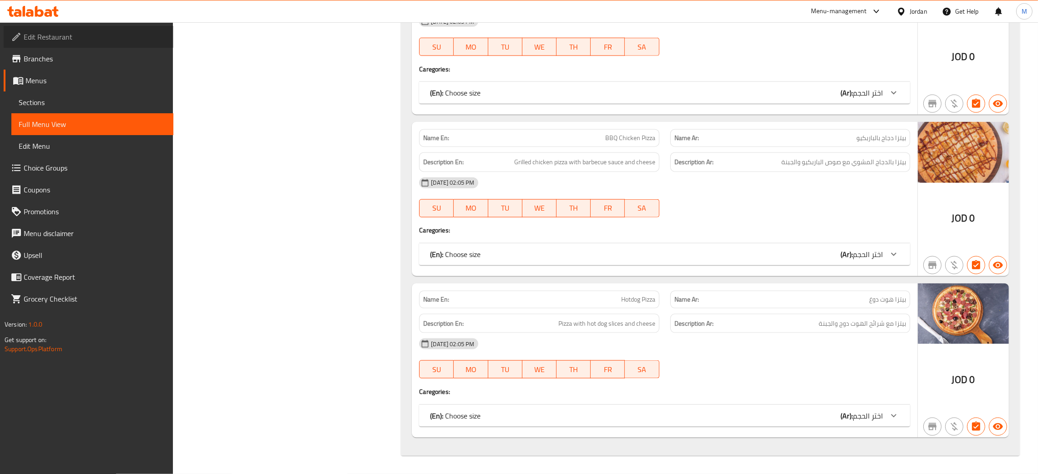
click at [61, 40] on span "Edit Restaurant" at bounding box center [95, 36] width 142 height 11
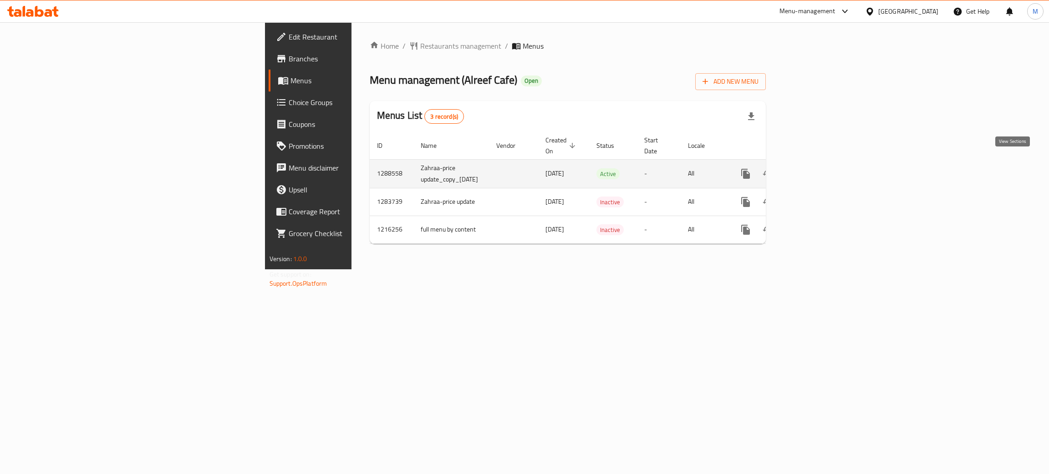
click at [817, 168] on icon "enhanced table" at bounding box center [811, 173] width 11 height 11
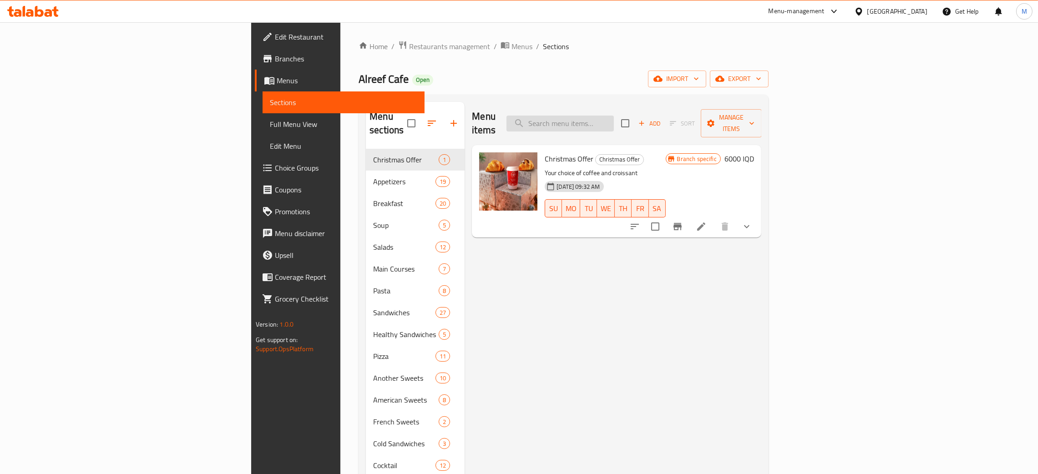
click at [614, 122] on input "search" at bounding box center [560, 124] width 107 height 16
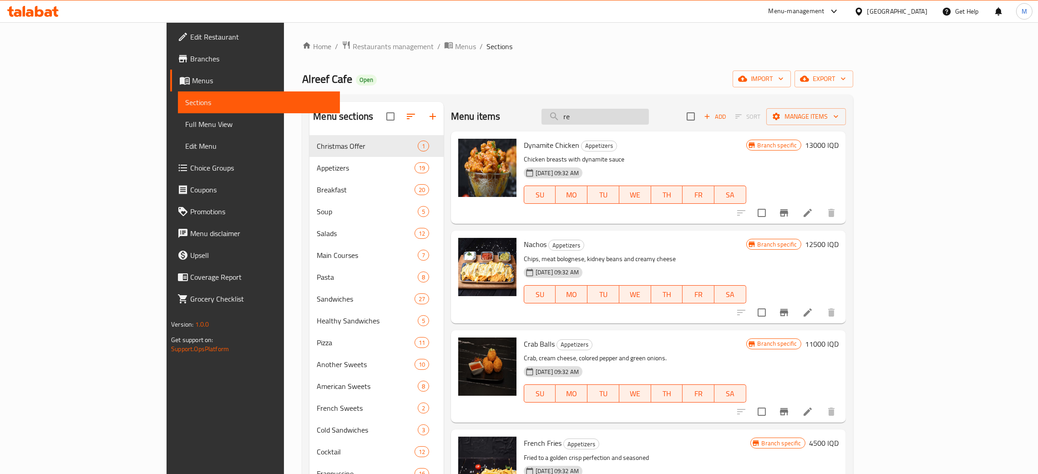
click at [642, 114] on input "re" at bounding box center [595, 117] width 107 height 16
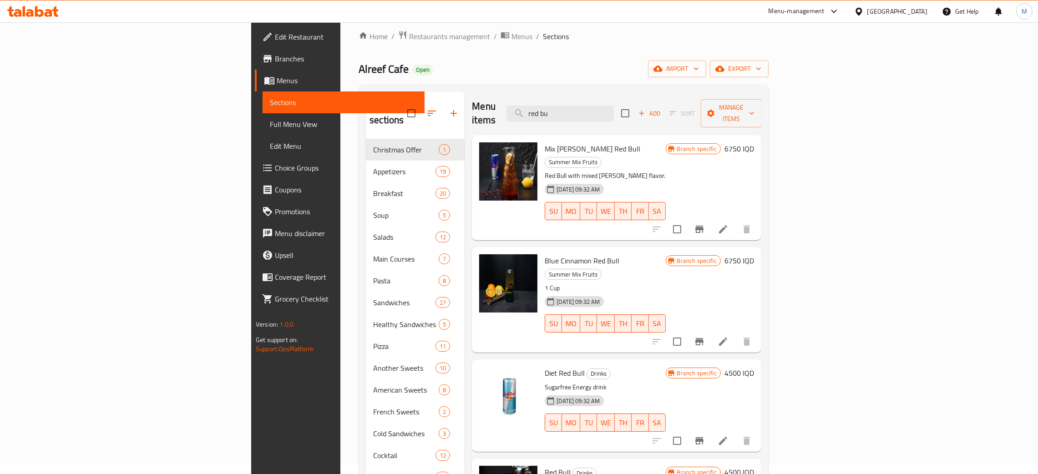
scroll to position [9, 0]
type input "red bu"
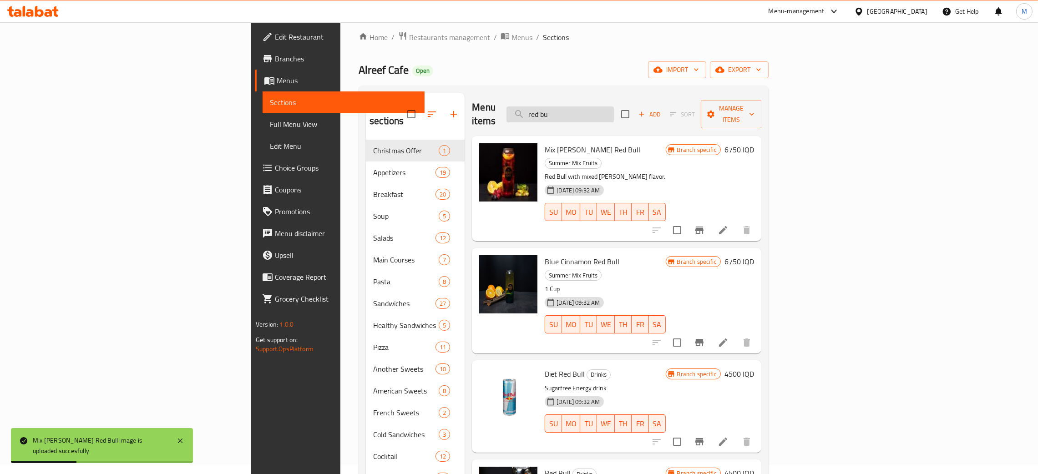
click at [614, 115] on input "red bu" at bounding box center [560, 115] width 107 height 16
drag, startPoint x: 652, startPoint y: 114, endPoint x: 544, endPoint y: 76, distance: 114.6
click at [544, 76] on div "Home / Restaurants management / Menus / Sections Alreef Cafe Open import export…" at bounding box center [564, 353] width 410 height 644
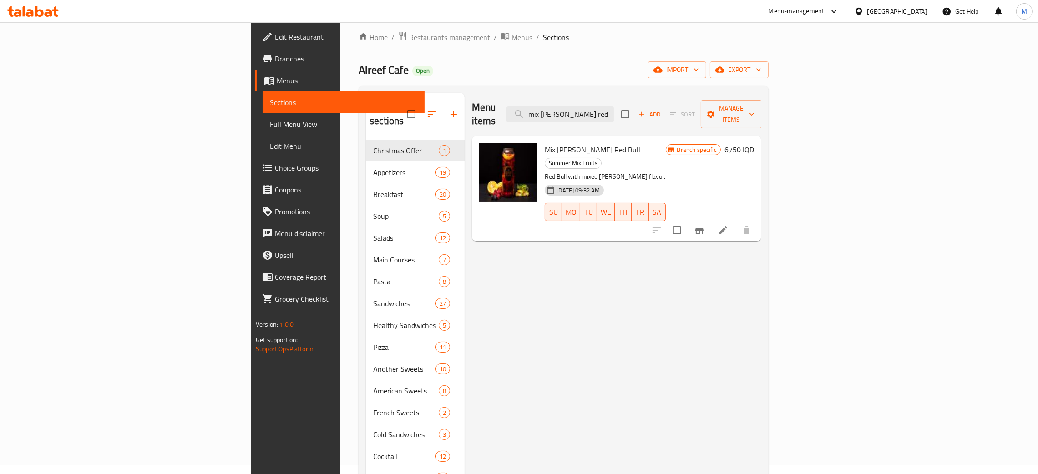
type input "mix [PERSON_NAME] red"
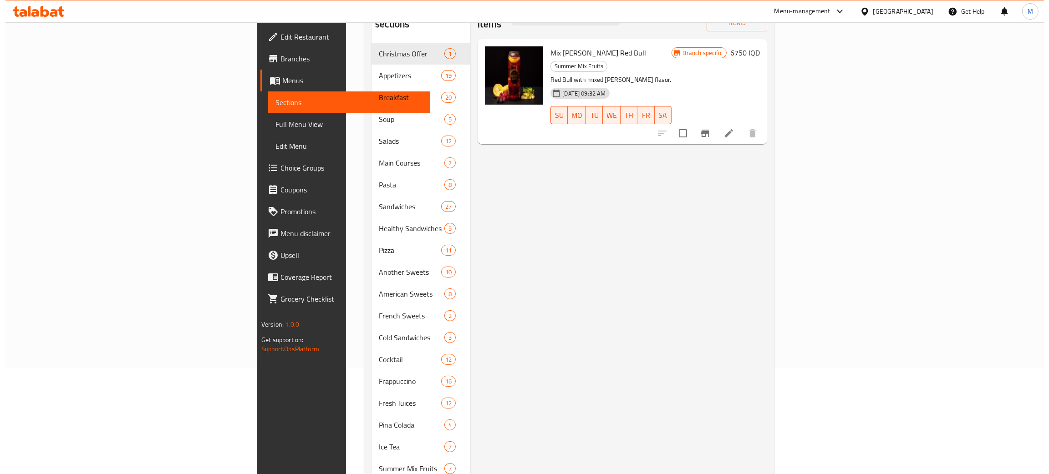
scroll to position [0, 0]
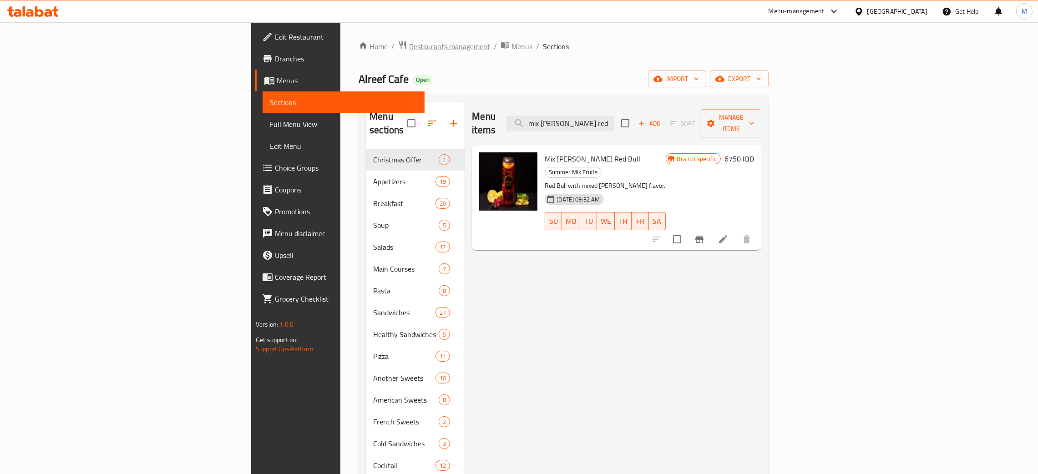
click at [409, 45] on span "Restaurants management" at bounding box center [449, 46] width 81 height 11
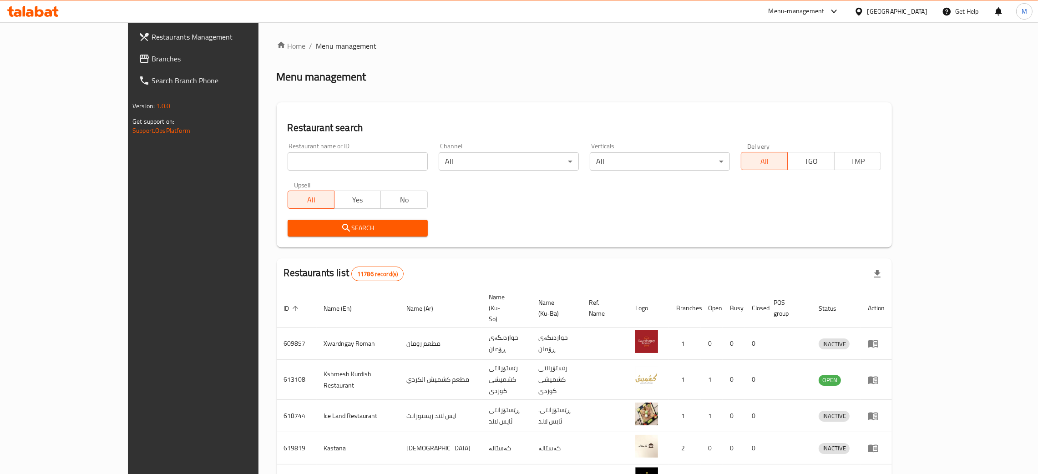
click at [288, 166] on input "search" at bounding box center [358, 161] width 140 height 18
paste input "706257"
type input "706257"
click button "Search" at bounding box center [358, 228] width 140 height 17
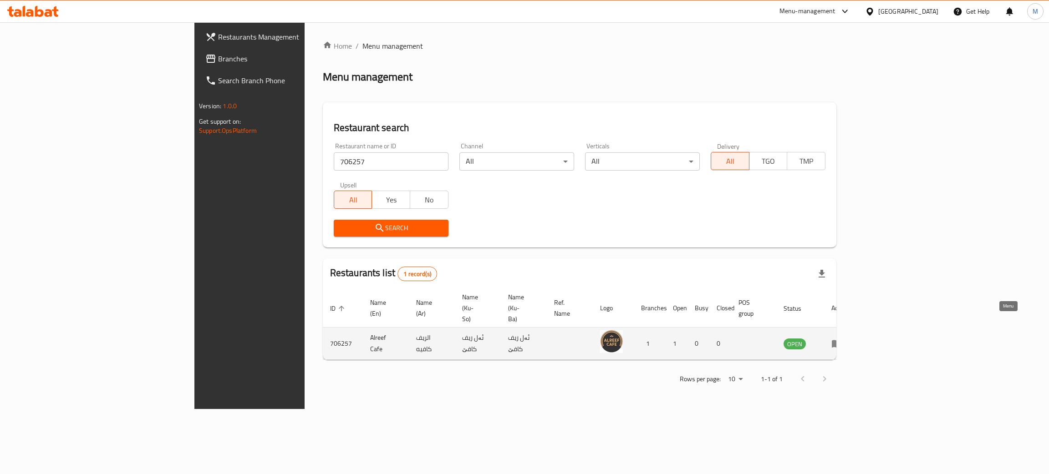
click at [842, 338] on icon "enhanced table" at bounding box center [836, 343] width 11 height 11
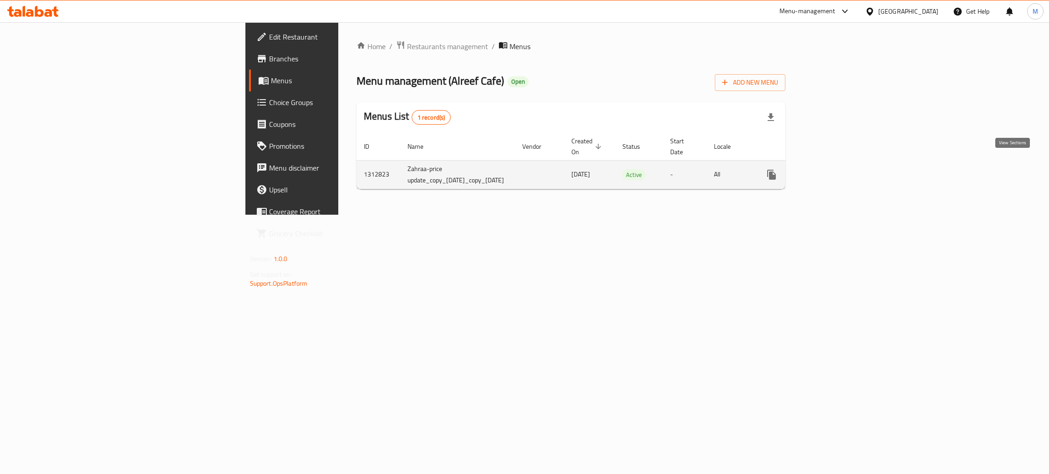
click at [843, 169] on icon "enhanced table" at bounding box center [837, 174] width 11 height 11
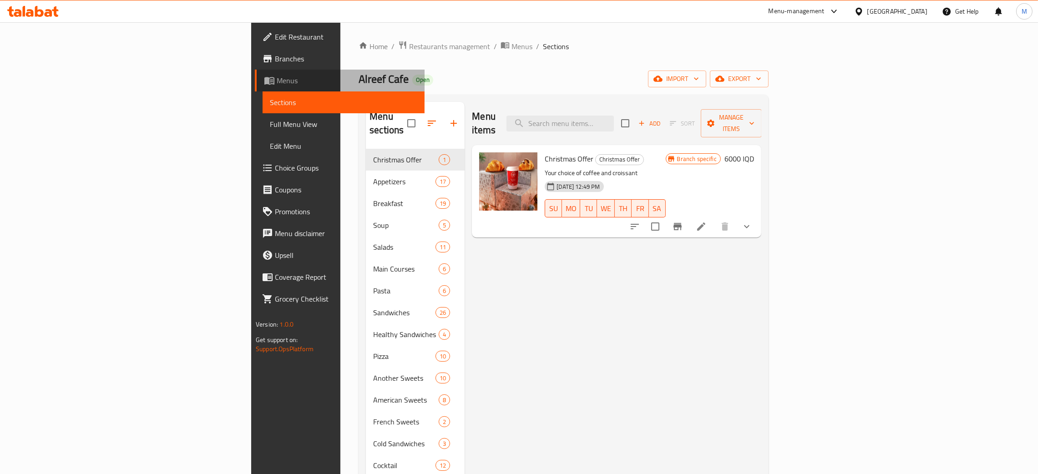
click at [277, 80] on span "Menus" at bounding box center [347, 80] width 141 height 11
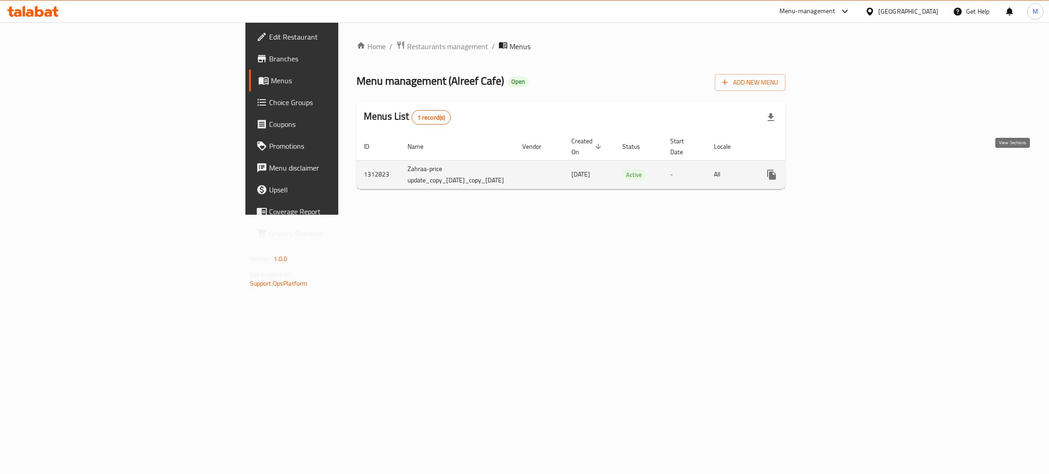
click at [843, 169] on icon "enhanced table" at bounding box center [837, 174] width 11 height 11
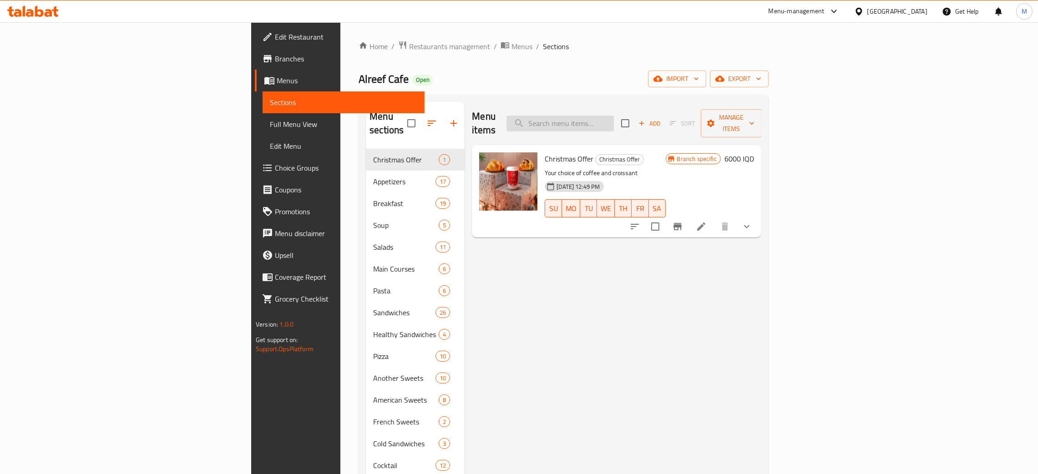
click at [614, 120] on input "search" at bounding box center [560, 124] width 107 height 16
click at [614, 121] on input "search" at bounding box center [560, 124] width 107 height 16
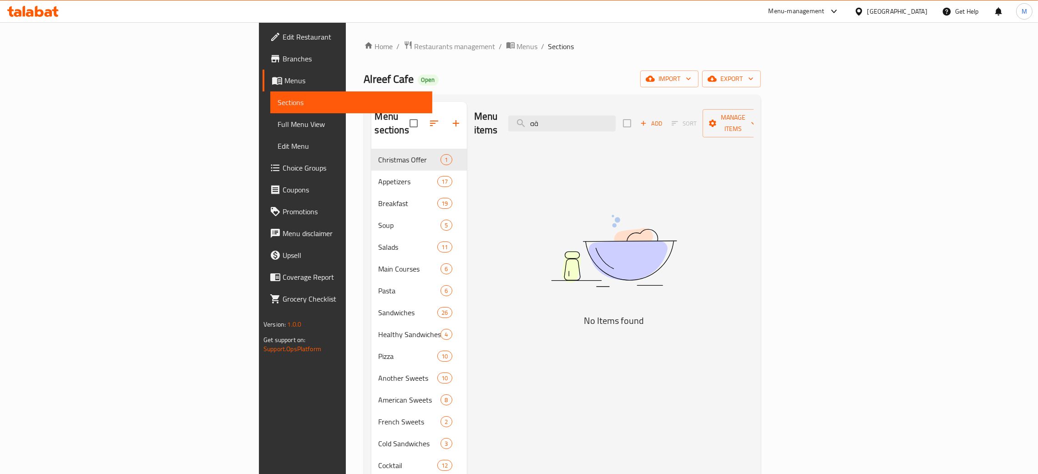
type input "ة"
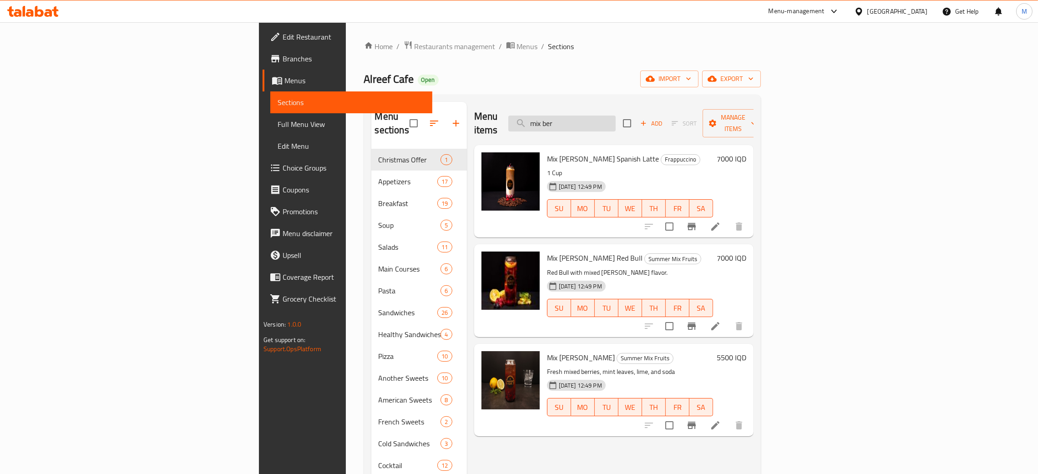
click at [616, 117] on input "mix ber" at bounding box center [561, 124] width 107 height 16
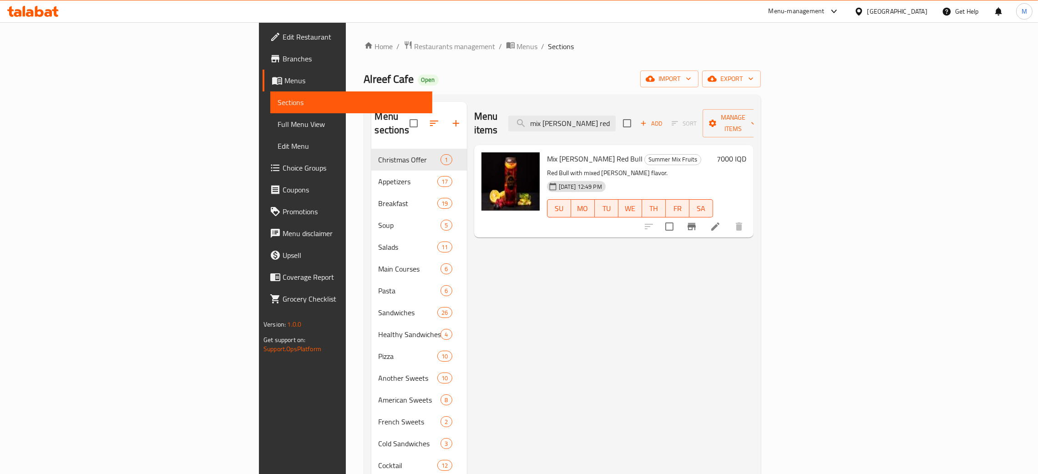
type input "mix [PERSON_NAME] red"
drag, startPoint x: 239, startPoint y: 81, endPoint x: 192, endPoint y: 82, distance: 47.3
click at [364, 82] on span "Alreef Cafe" at bounding box center [389, 79] width 50 height 20
copy span "Alreef Cafe"
